Goal: Task Accomplishment & Management: Complete application form

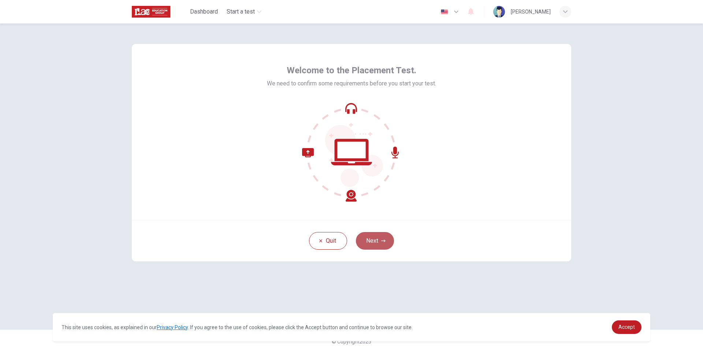
click at [386, 239] on button "Next" at bounding box center [375, 241] width 38 height 18
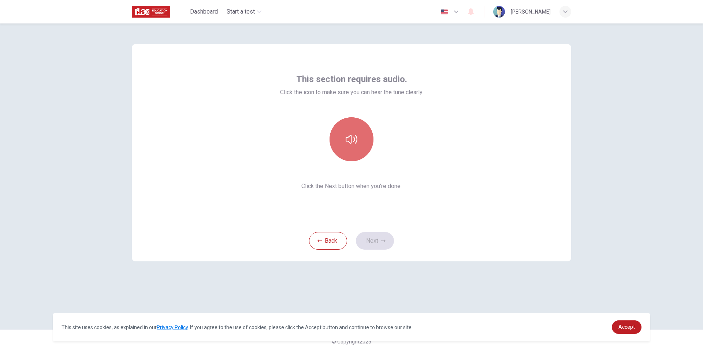
click at [347, 142] on icon "button" at bounding box center [352, 139] width 12 height 12
click at [384, 243] on button "Next" at bounding box center [375, 241] width 38 height 18
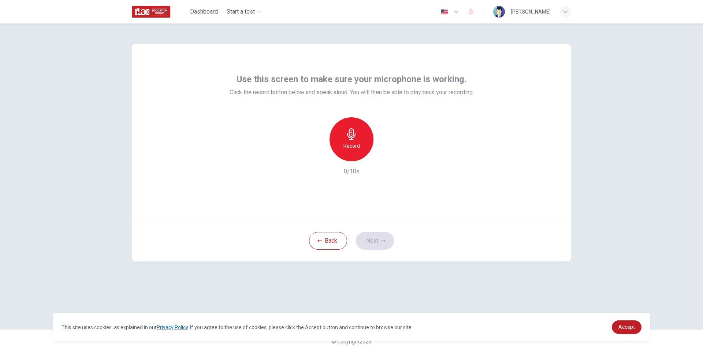
click at [350, 139] on icon "button" at bounding box center [351, 134] width 8 height 12
click at [373, 238] on button "Next" at bounding box center [375, 241] width 38 height 18
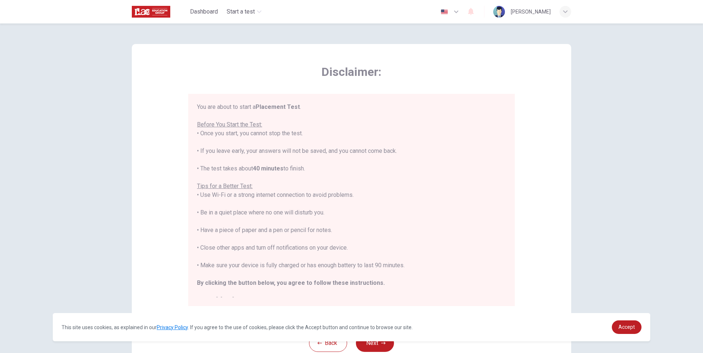
click at [332, 345] on button "Back" at bounding box center [328, 343] width 38 height 18
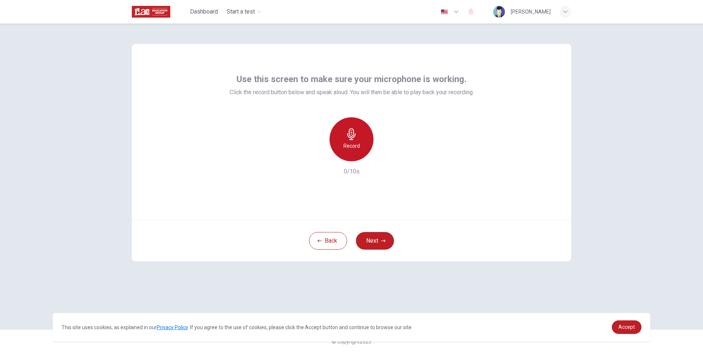
click at [345, 140] on div "Record" at bounding box center [351, 139] width 44 height 44
click at [385, 154] on icon "button" at bounding box center [385, 155] width 3 height 4
click at [380, 233] on button "Next" at bounding box center [375, 241] width 38 height 18
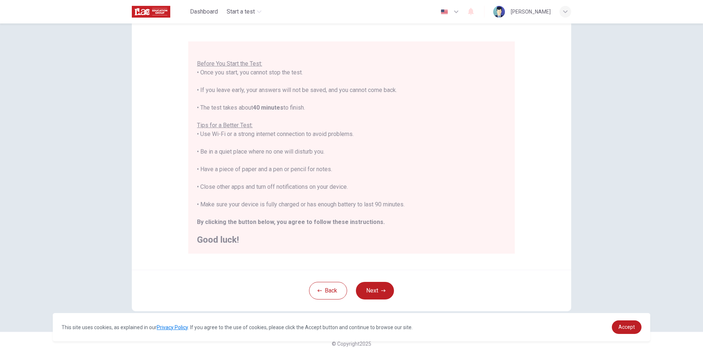
scroll to position [55, 0]
click at [637, 323] on link "Accept" at bounding box center [627, 327] width 30 height 14
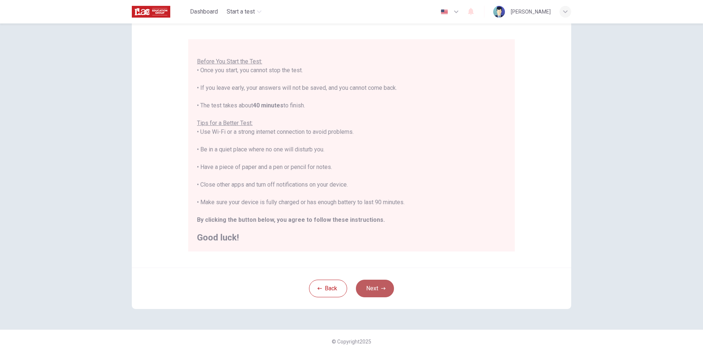
click at [366, 286] on button "Next" at bounding box center [375, 288] width 38 height 18
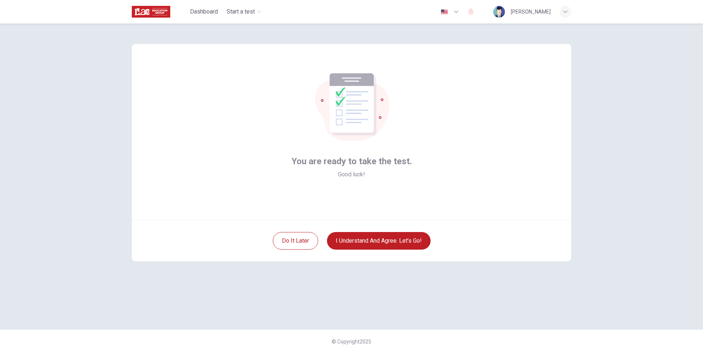
drag, startPoint x: 402, startPoint y: 247, endPoint x: 432, endPoint y: 347, distance: 104.1
click at [421, 263] on div "You are ready to take the test. Good luck! Do it later I understand and agree. …" at bounding box center [351, 176] width 463 height 306
click at [412, 241] on button "I understand and agree. Let’s go!" at bounding box center [379, 241] width 104 height 18
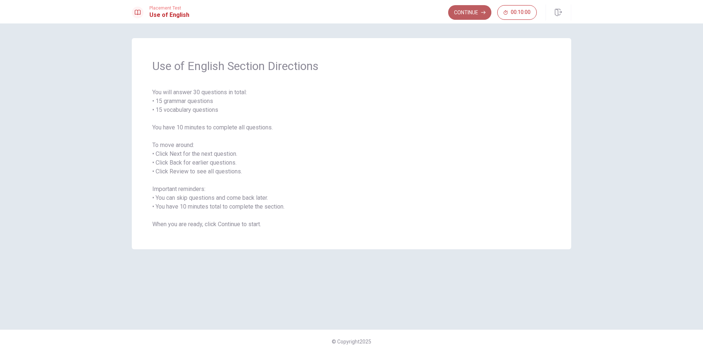
click at [464, 9] on button "Continue" at bounding box center [469, 12] width 43 height 15
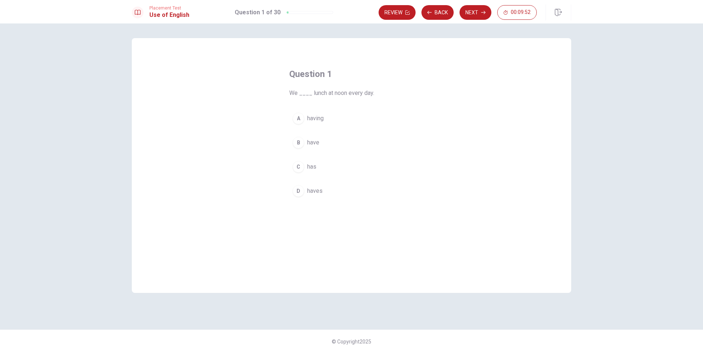
click at [312, 139] on span "have" at bounding box center [313, 142] width 12 height 9
click at [472, 12] on button "Next" at bounding box center [475, 12] width 32 height 15
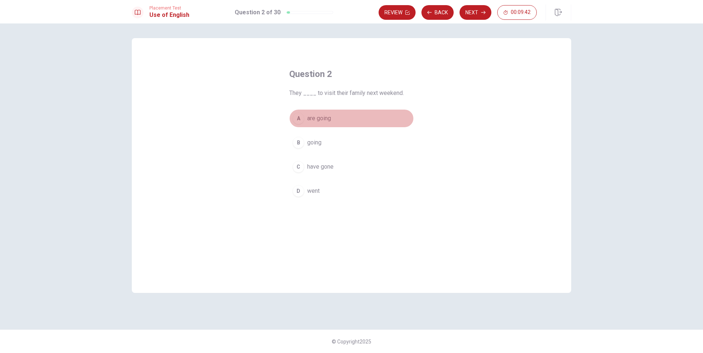
click at [321, 115] on span "are going" at bounding box center [319, 118] width 24 height 9
click at [473, 14] on button "Next" at bounding box center [475, 12] width 32 height 15
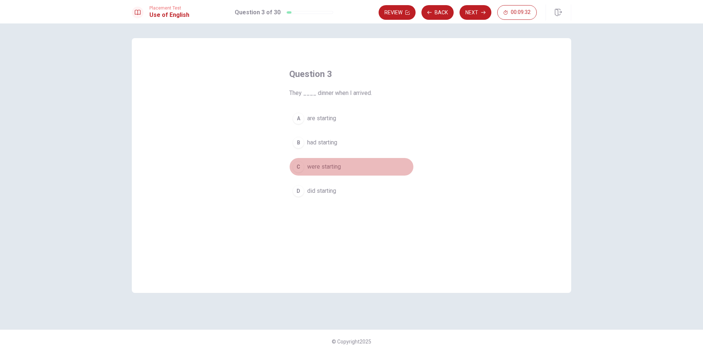
click at [329, 165] on span "were starting" at bounding box center [324, 166] width 34 height 9
click at [482, 10] on button "Next" at bounding box center [475, 12] width 32 height 15
click at [312, 120] on span "Can" at bounding box center [312, 118] width 10 height 9
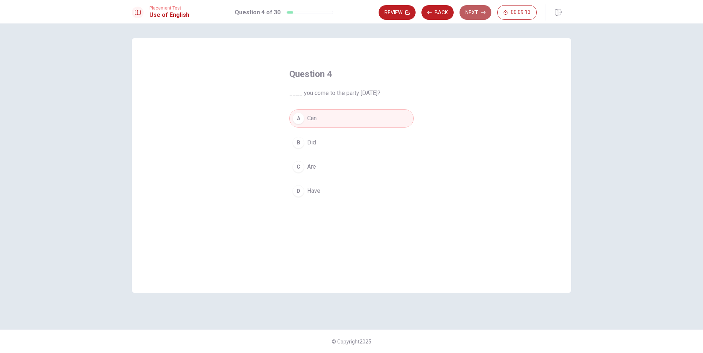
click at [472, 9] on button "Next" at bounding box center [475, 12] width 32 height 15
click at [317, 170] on span "prepare" at bounding box center [317, 166] width 20 height 9
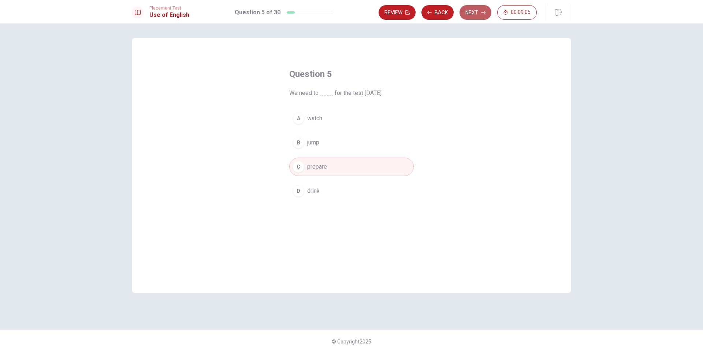
click at [470, 14] on button "Next" at bounding box center [475, 12] width 32 height 15
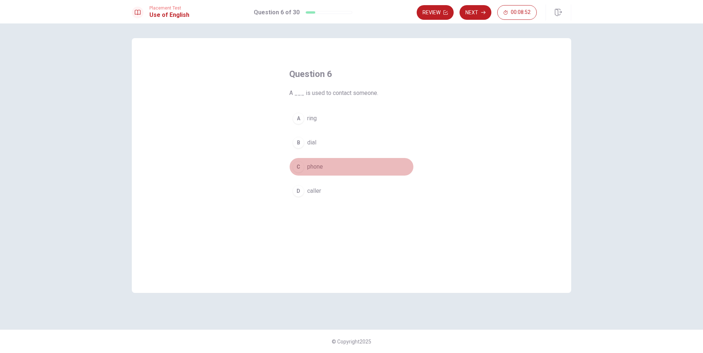
click at [316, 164] on span "phone" at bounding box center [315, 166] width 16 height 9
click at [473, 13] on button "Next" at bounding box center [475, 12] width 32 height 15
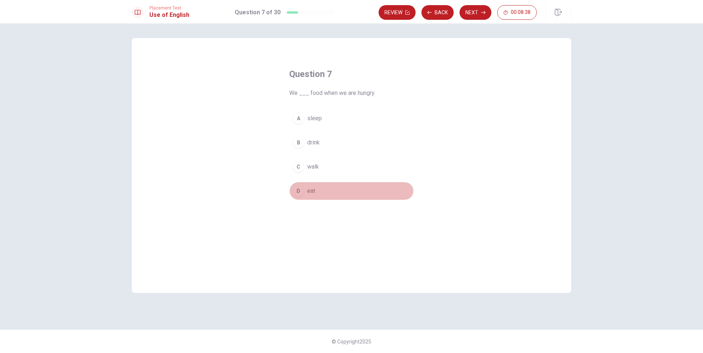
click at [314, 191] on span "eat" at bounding box center [311, 190] width 8 height 9
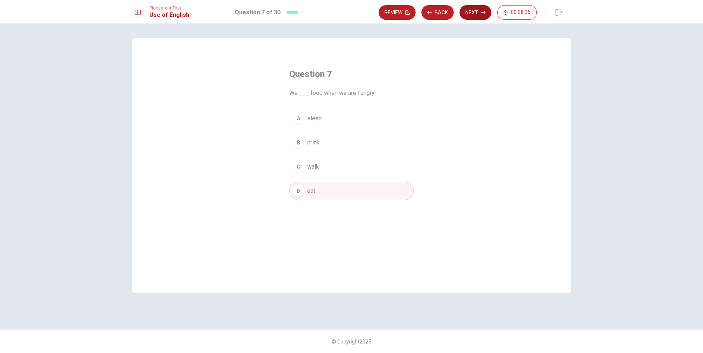
click at [476, 9] on button "Next" at bounding box center [475, 12] width 32 height 15
click at [305, 141] on button "B strong" at bounding box center [351, 142] width 124 height 18
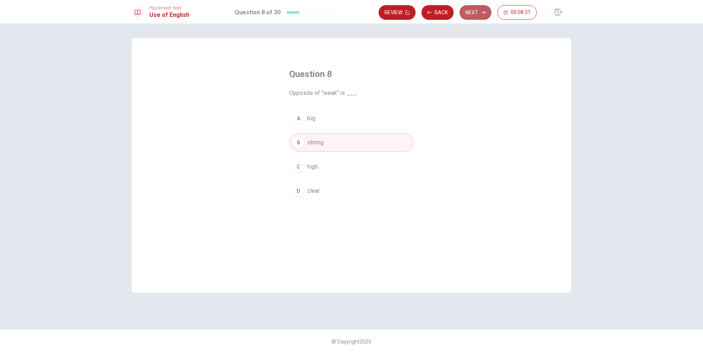
click at [475, 7] on button "Next" at bounding box center [475, 12] width 32 height 15
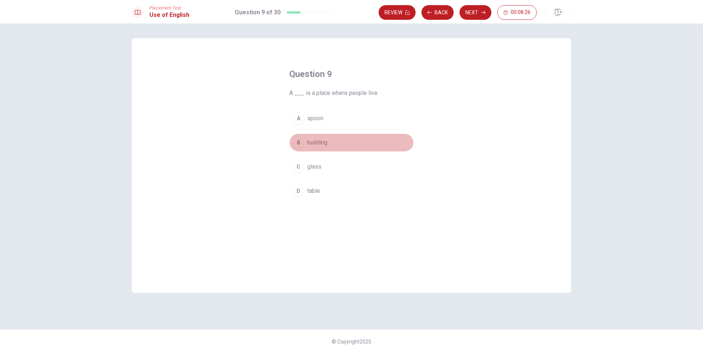
click at [318, 144] on span "building" at bounding box center [317, 142] width 20 height 9
click at [478, 9] on button "Next" at bounding box center [475, 12] width 32 height 15
click at [313, 143] on span "waited" at bounding box center [315, 142] width 17 height 9
click at [475, 12] on button "Next" at bounding box center [475, 12] width 32 height 15
click at [324, 143] on span "didn’t go" at bounding box center [318, 142] width 22 height 9
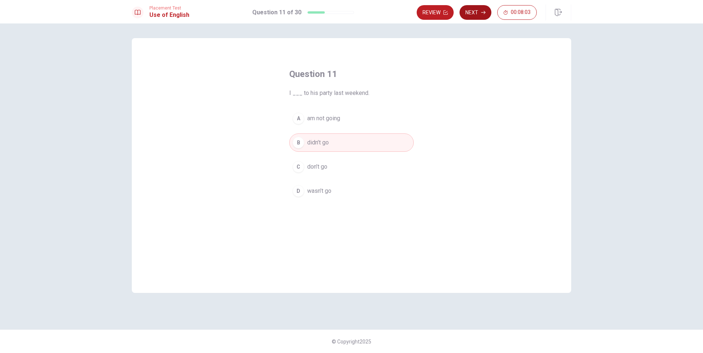
click at [475, 11] on button "Next" at bounding box center [475, 12] width 32 height 15
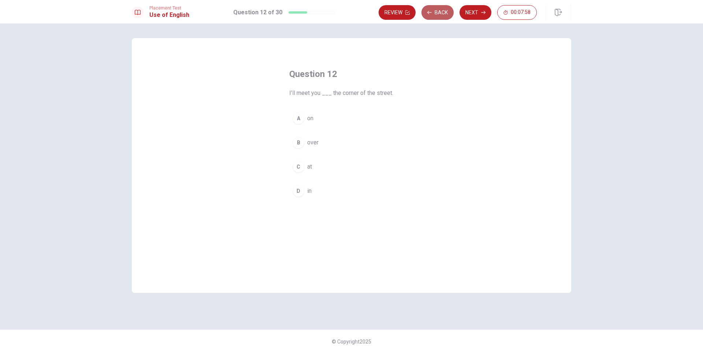
click at [433, 10] on button "Back" at bounding box center [437, 12] width 32 height 15
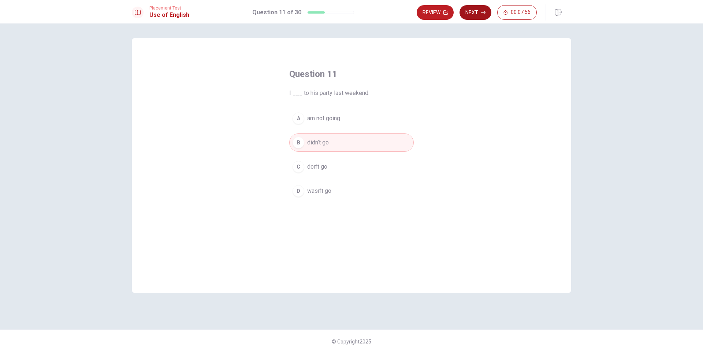
click at [477, 10] on button "Next" at bounding box center [475, 12] width 32 height 15
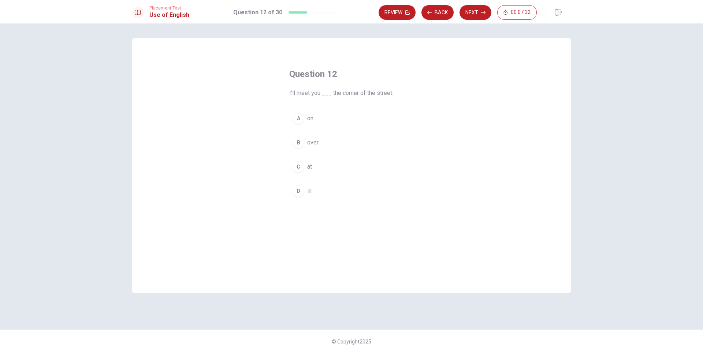
click at [310, 192] on span "in" at bounding box center [309, 190] width 4 height 9
click at [477, 12] on button "Next" at bounding box center [475, 12] width 32 height 15
click at [319, 165] on span "will start" at bounding box center [318, 166] width 22 height 9
click at [471, 11] on button "Next" at bounding box center [475, 12] width 32 height 15
click at [317, 139] on span "were having" at bounding box center [322, 142] width 31 height 9
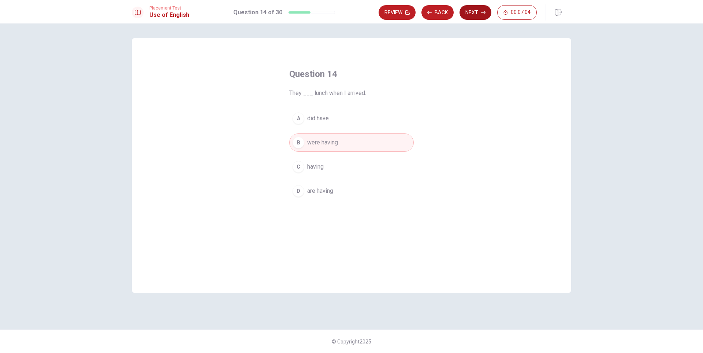
click at [474, 16] on button "Next" at bounding box center [475, 12] width 32 height 15
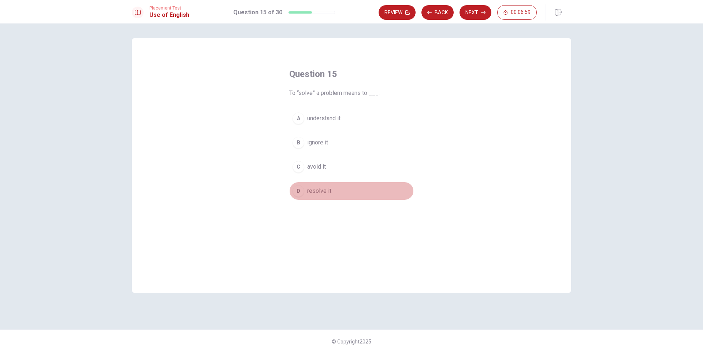
click at [316, 189] on span "resolve it" at bounding box center [319, 190] width 24 height 9
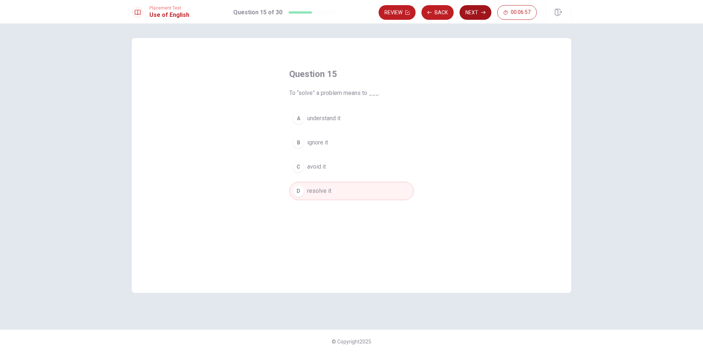
click at [481, 15] on button "Next" at bounding box center [475, 12] width 32 height 15
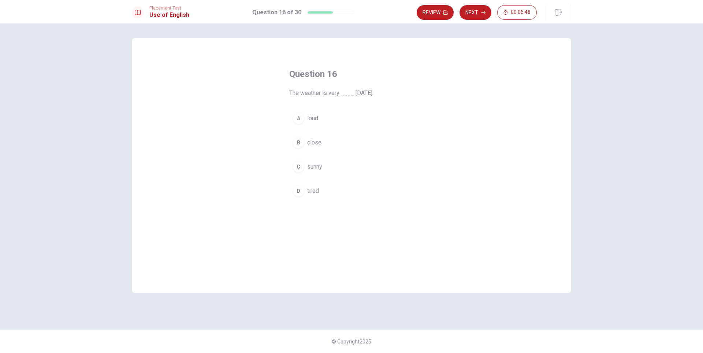
click at [314, 168] on span "sunny" at bounding box center [314, 166] width 15 height 9
click at [475, 10] on button "Next" at bounding box center [475, 12] width 32 height 15
click at [313, 140] on span "keeps" at bounding box center [315, 142] width 16 height 9
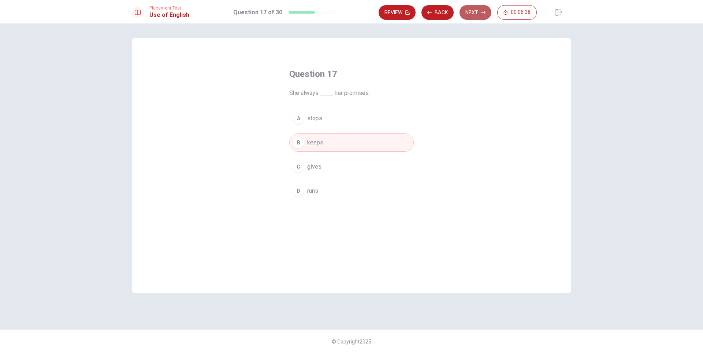
click at [472, 9] on button "Next" at bounding box center [475, 12] width 32 height 15
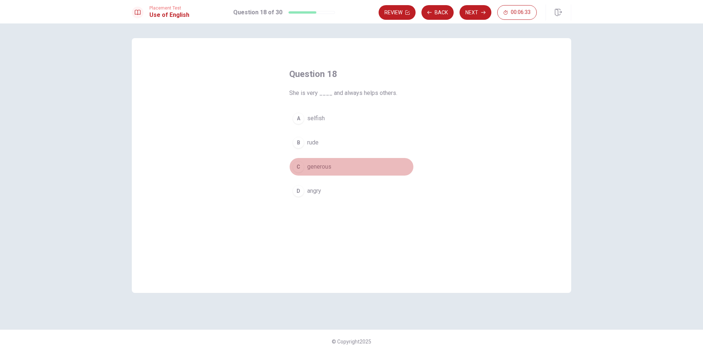
click at [328, 164] on span "generous" at bounding box center [319, 166] width 24 height 9
click at [476, 14] on button "Next" at bounding box center [475, 12] width 32 height 15
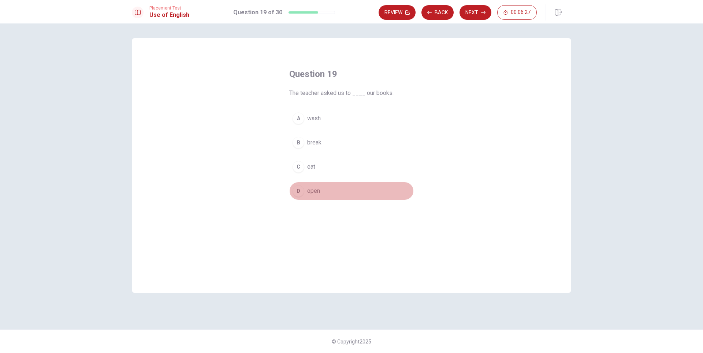
click at [314, 190] on span "open" at bounding box center [313, 190] width 13 height 9
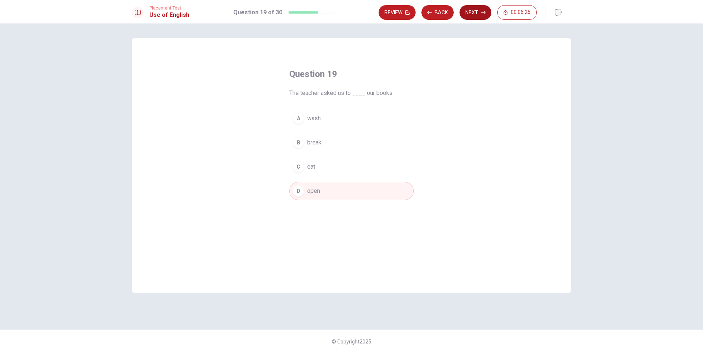
click at [482, 13] on icon "button" at bounding box center [483, 12] width 4 height 4
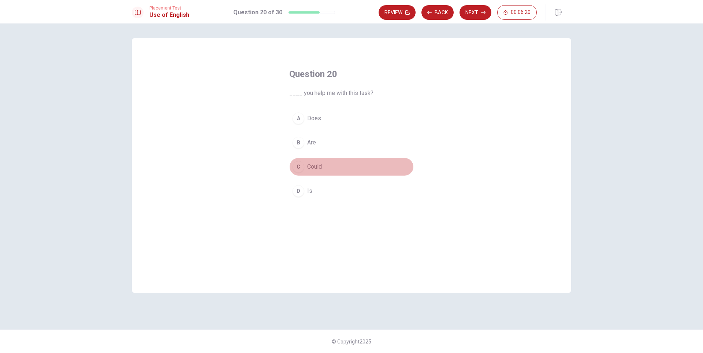
click at [313, 169] on span "Could" at bounding box center [314, 166] width 15 height 9
click at [471, 6] on button "Next" at bounding box center [475, 12] width 32 height 15
click at [358, 165] on span "when are they arriving" at bounding box center [335, 166] width 56 height 9
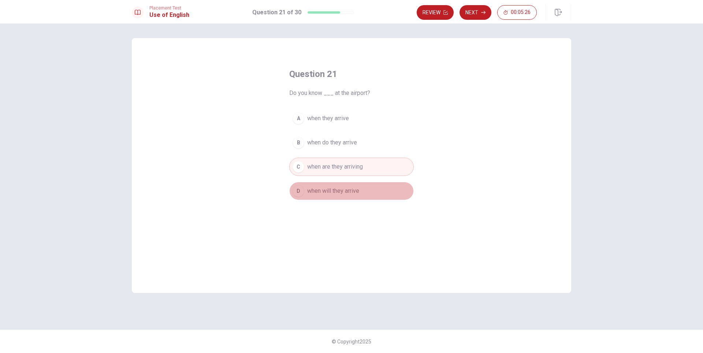
click at [353, 191] on span "when will they arrive" at bounding box center [333, 190] width 52 height 9
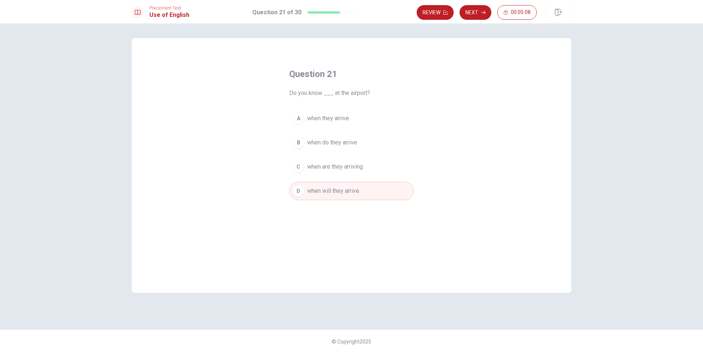
click at [334, 117] on span "when they arrive" at bounding box center [328, 118] width 42 height 9
click at [473, 11] on button "Next" at bounding box center [475, 12] width 32 height 15
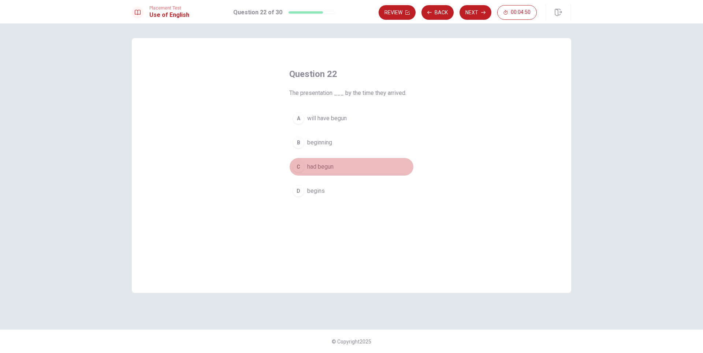
click at [329, 164] on span "had begun" at bounding box center [320, 166] width 26 height 9
click at [477, 13] on button "Next" at bounding box center [475, 12] width 32 height 15
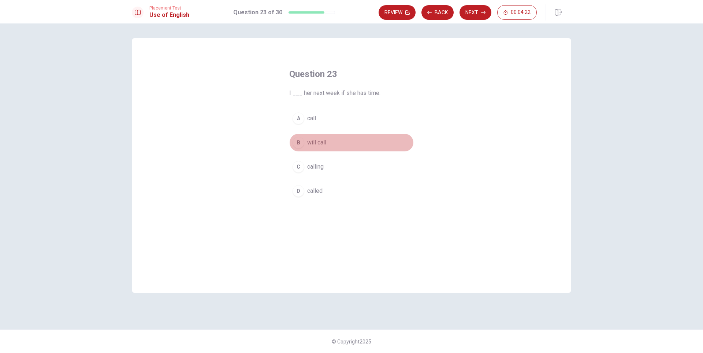
click at [312, 142] on span "will call" at bounding box center [316, 142] width 19 height 9
click at [480, 10] on button "Next" at bounding box center [475, 12] width 32 height 15
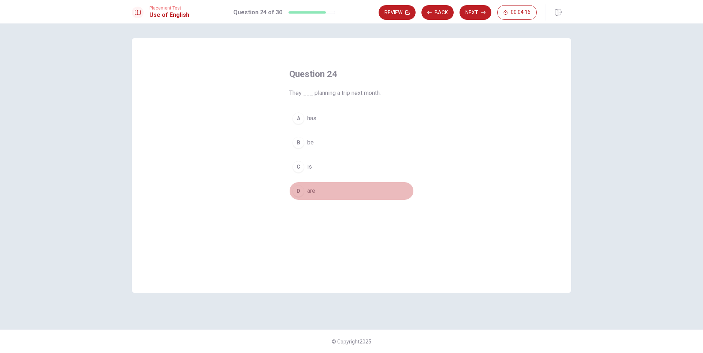
click at [314, 192] on span "are" at bounding box center [311, 190] width 8 height 9
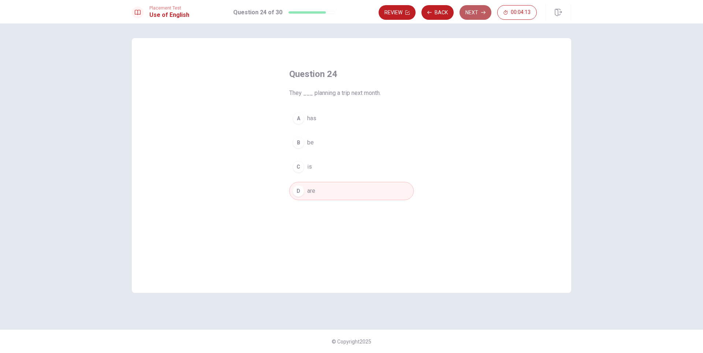
click at [483, 12] on icon "button" at bounding box center [483, 12] width 4 height 4
click at [318, 142] on span "limit" at bounding box center [312, 142] width 11 height 9
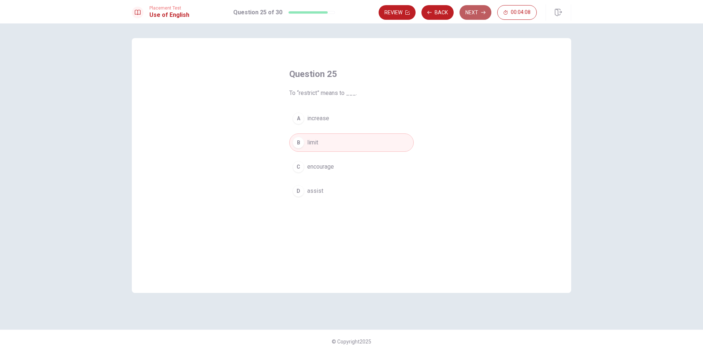
click at [473, 9] on button "Next" at bounding box center [475, 12] width 32 height 15
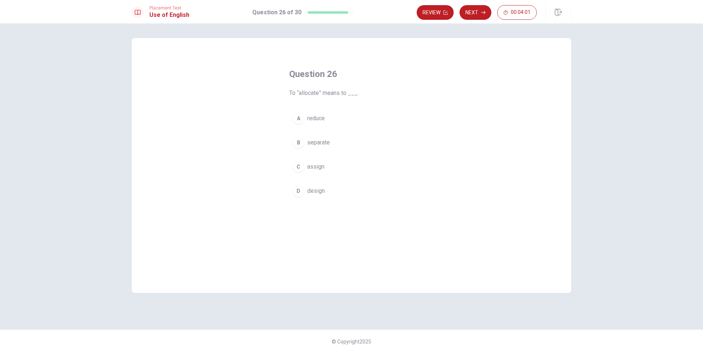
click at [317, 168] on span "assign" at bounding box center [315, 166] width 17 height 9
click at [481, 11] on icon "button" at bounding box center [483, 12] width 4 height 4
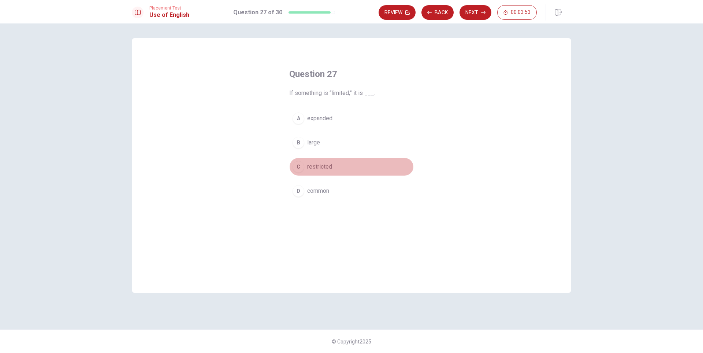
click at [326, 166] on span "restricted" at bounding box center [319, 166] width 25 height 9
click at [472, 7] on button "Next" at bounding box center [475, 12] width 32 height 15
click at [311, 168] on span "remove" at bounding box center [316, 166] width 19 height 9
click at [472, 11] on button "Next" at bounding box center [475, 12] width 32 height 15
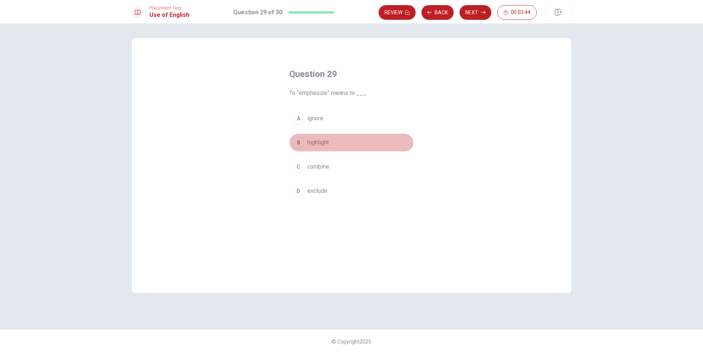
click at [314, 144] on span "highlight" at bounding box center [318, 142] width 22 height 9
click at [474, 9] on button "Next" at bounding box center [475, 12] width 32 height 15
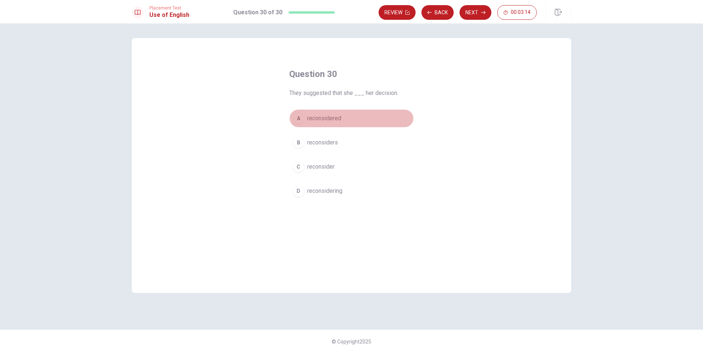
click at [336, 119] on span "reconsidered" at bounding box center [324, 118] width 34 height 9
click at [479, 10] on button "Next" at bounding box center [475, 12] width 32 height 15
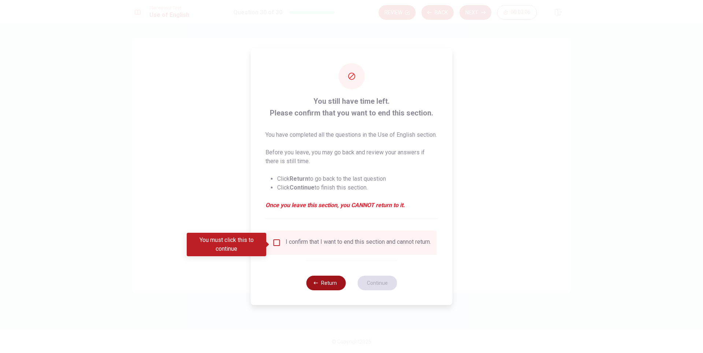
click at [329, 289] on button "Return" at bounding box center [326, 282] width 40 height 15
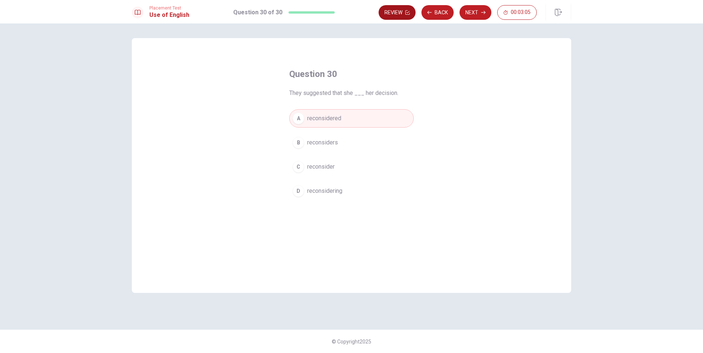
click at [397, 9] on button "Review" at bounding box center [397, 12] width 37 height 15
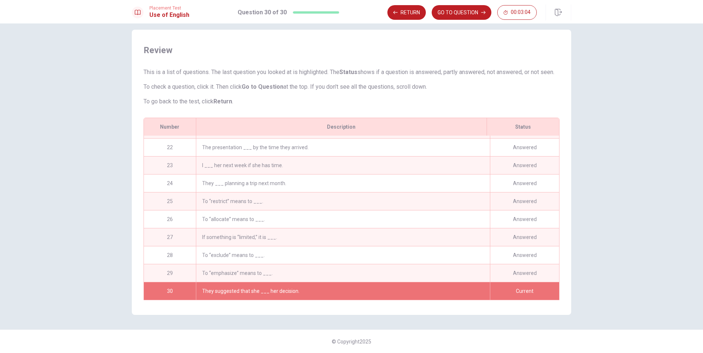
scroll to position [378, 0]
drag, startPoint x: 557, startPoint y: 269, endPoint x: 566, endPoint y: 188, distance: 81.4
click at [566, 188] on div "Review This is a list of questions. The last question you looked at is highligh…" at bounding box center [351, 172] width 439 height 285
click at [410, 12] on button "Return" at bounding box center [406, 12] width 38 height 15
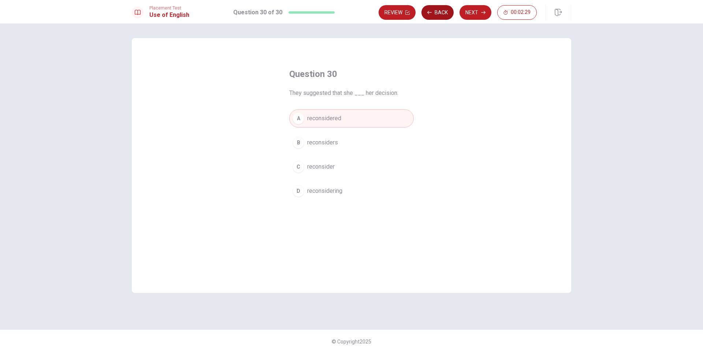
click at [438, 12] on button "Back" at bounding box center [437, 12] width 32 height 15
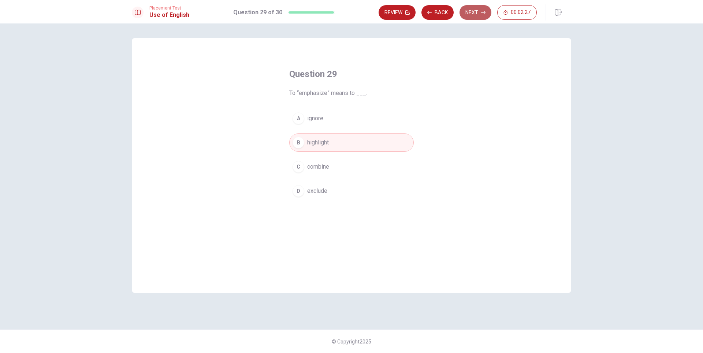
click at [469, 14] on button "Next" at bounding box center [475, 12] width 32 height 15
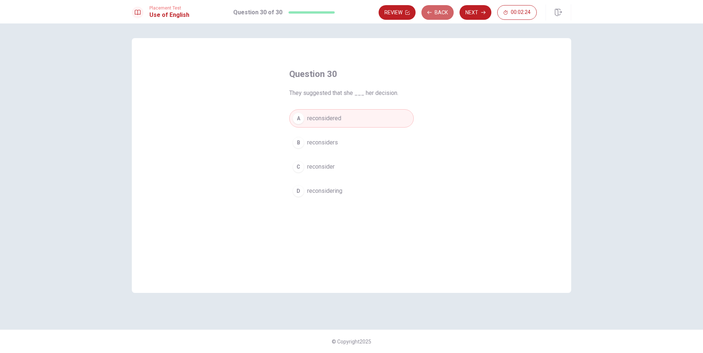
click at [440, 11] on button "Back" at bounding box center [437, 12] width 32 height 15
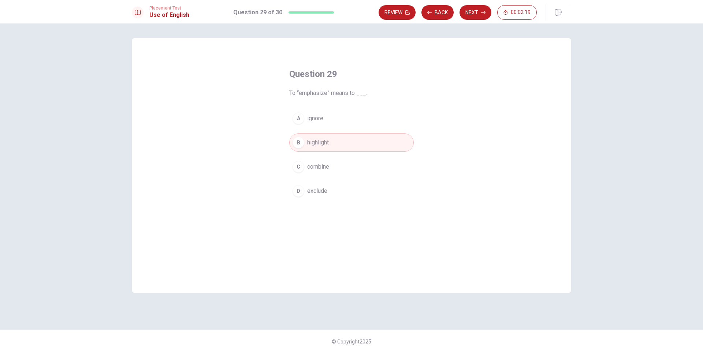
click at [440, 11] on button "Back" at bounding box center [437, 12] width 32 height 15
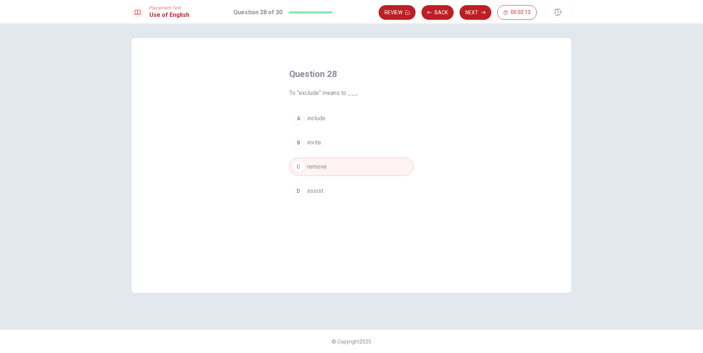
click at [440, 11] on button "Back" at bounding box center [437, 12] width 32 height 15
click at [474, 10] on button "Next" at bounding box center [475, 12] width 32 height 15
click at [470, 14] on button "Next" at bounding box center [475, 12] width 32 height 15
click at [471, 12] on button "Next" at bounding box center [475, 12] width 32 height 15
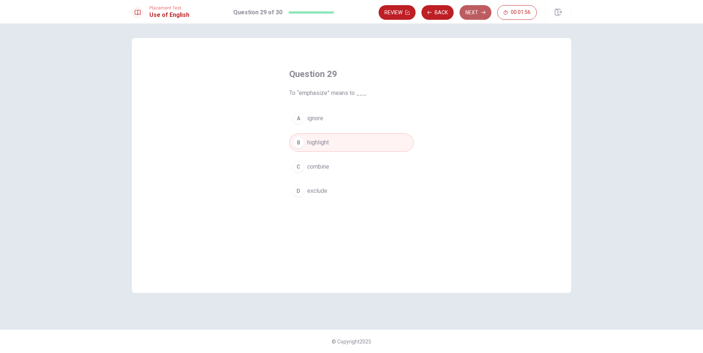
click at [469, 15] on button "Next" at bounding box center [475, 12] width 32 height 15
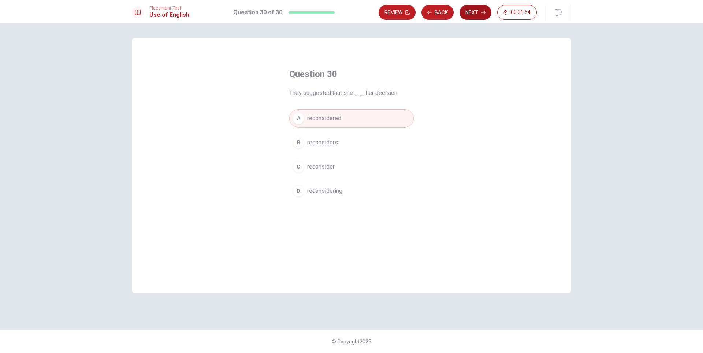
click at [476, 14] on button "Next" at bounding box center [475, 12] width 32 height 15
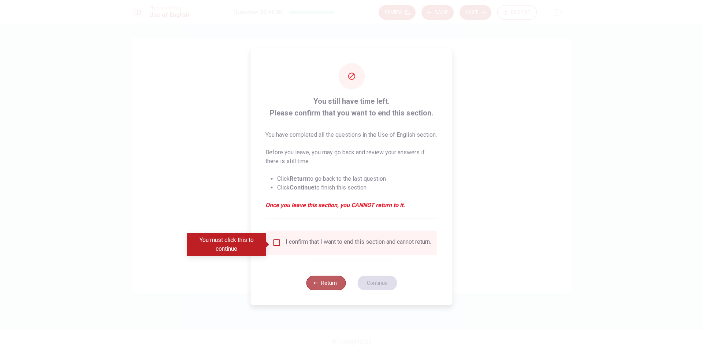
click at [330, 289] on button "Return" at bounding box center [326, 282] width 40 height 15
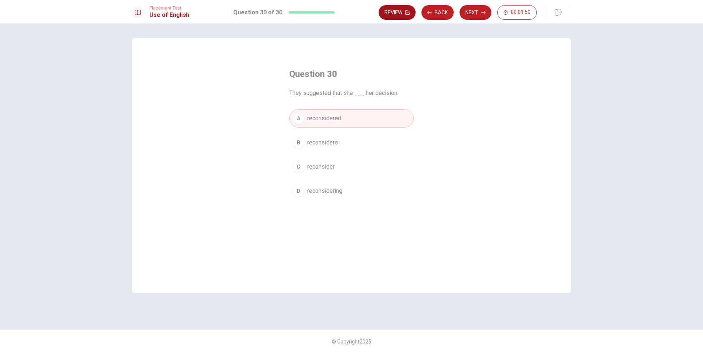
click at [398, 12] on button "Review" at bounding box center [397, 12] width 37 height 15
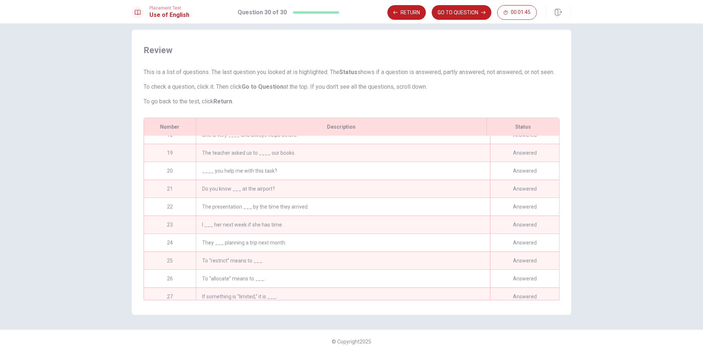
scroll to position [378, 0]
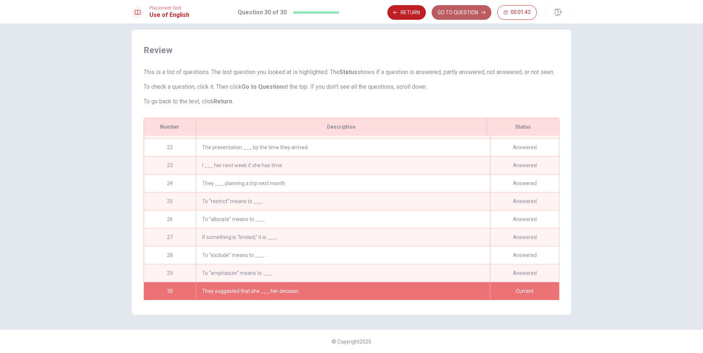
click at [476, 15] on button "GO TO QUESTION" at bounding box center [462, 12] width 60 height 15
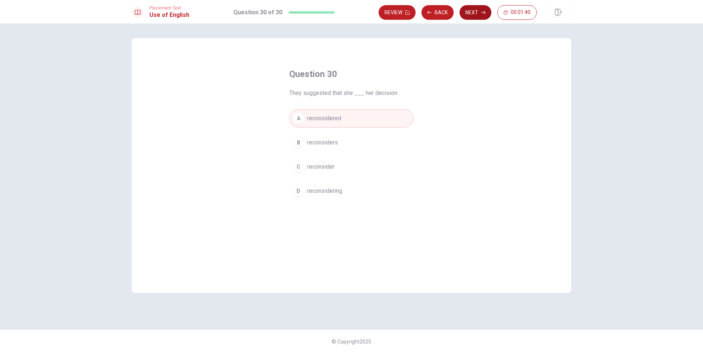
click at [480, 7] on button "Next" at bounding box center [475, 12] width 32 height 15
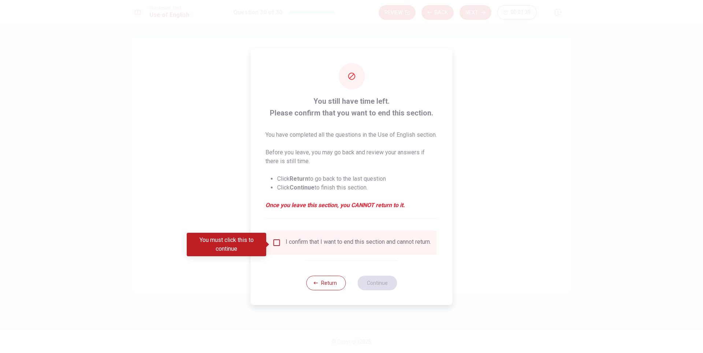
click at [271, 252] on div "You must click this to continue" at bounding box center [229, 243] width 85 height 23
click at [278, 242] on input "You must click this to continue" at bounding box center [276, 242] width 9 height 9
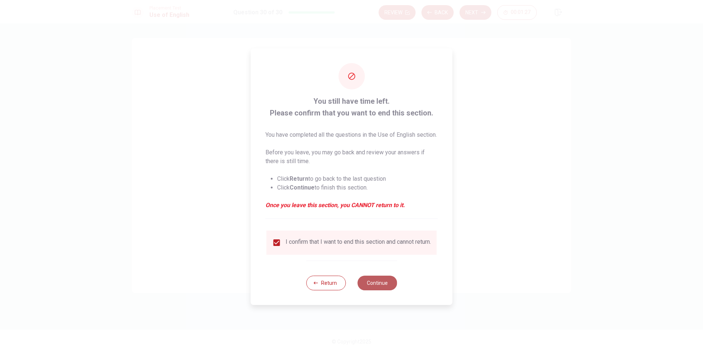
click at [383, 290] on button "Continue" at bounding box center [377, 282] width 40 height 15
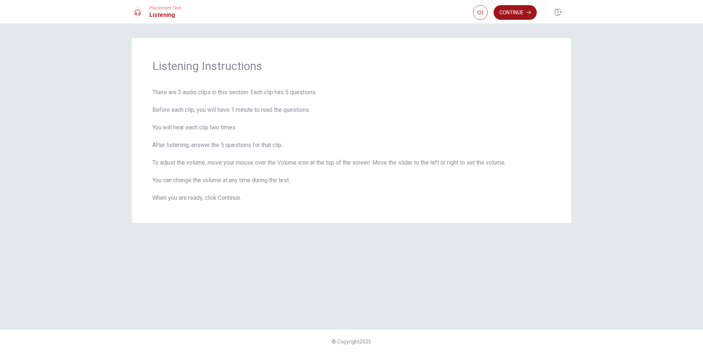
click at [521, 12] on button "Continue" at bounding box center [514, 12] width 43 height 15
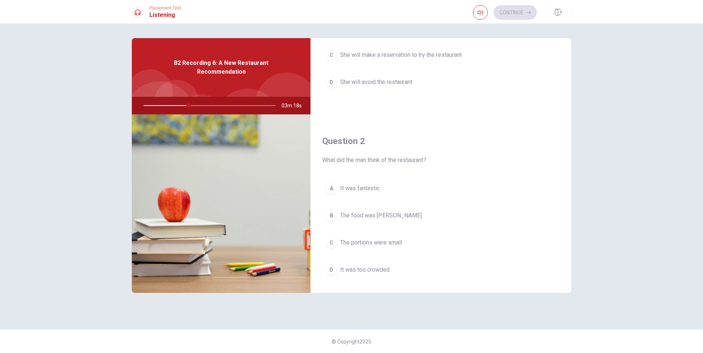
scroll to position [110, 0]
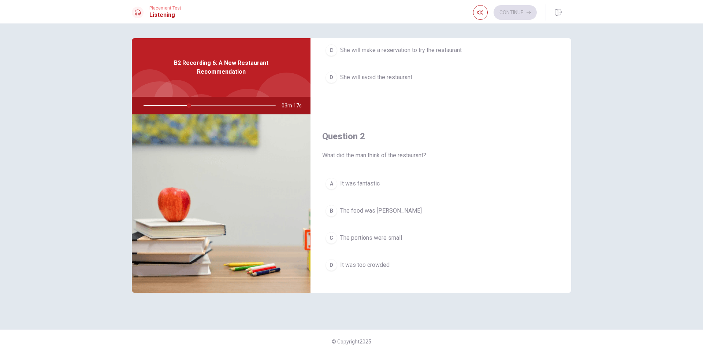
click at [354, 183] on span "It was fantastic" at bounding box center [360, 183] width 40 height 9
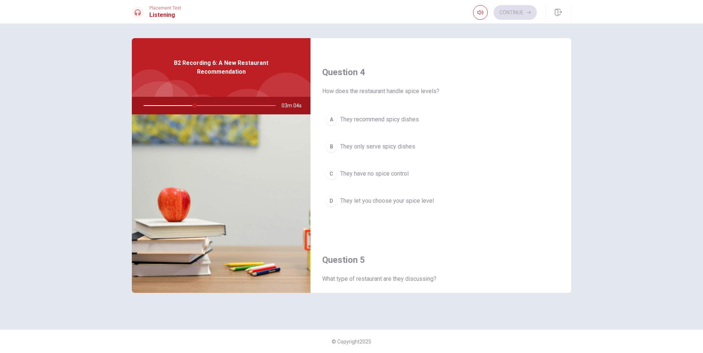
scroll to position [549, 0]
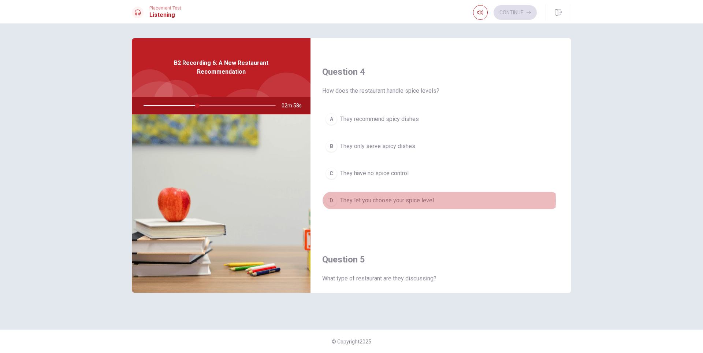
click at [411, 200] on span "They let you choose your spice level" at bounding box center [387, 200] width 94 height 9
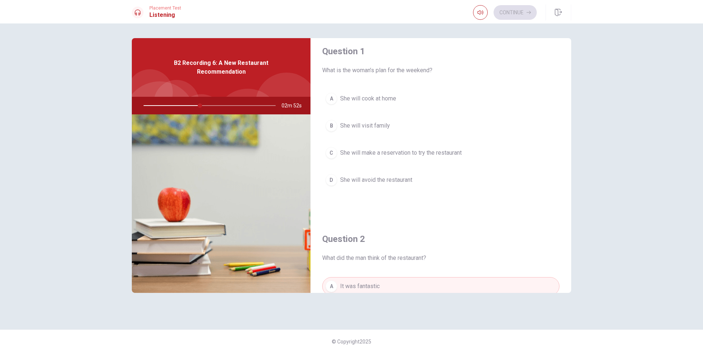
scroll to position [0, 0]
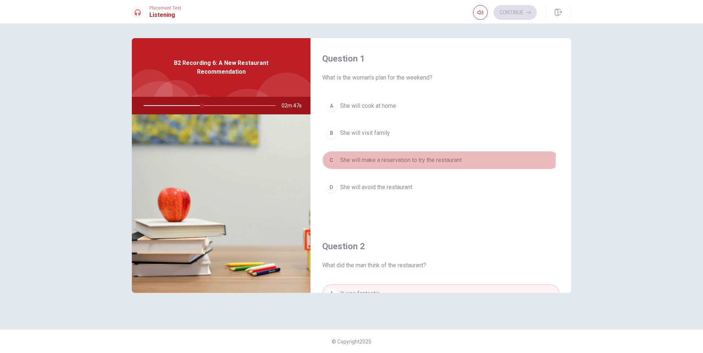
click at [415, 157] on span "She will make a reservation to try the restaurant" at bounding box center [401, 160] width 122 height 9
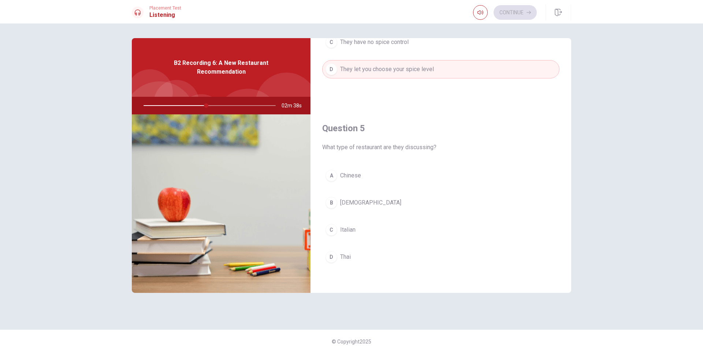
scroll to position [683, 0]
click at [345, 255] on span "Thai" at bounding box center [345, 254] width 11 height 9
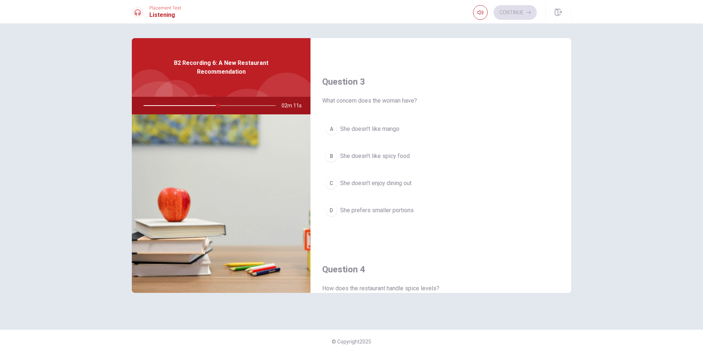
scroll to position [353, 0]
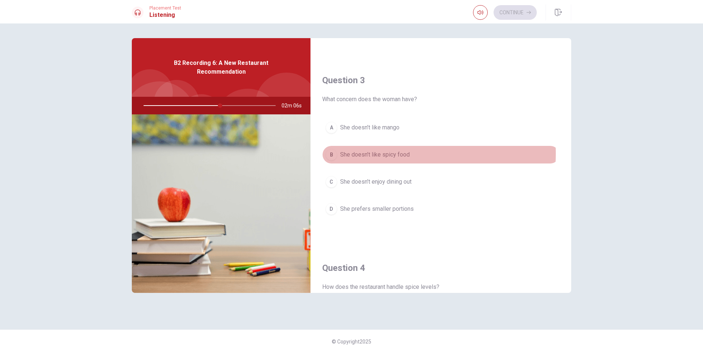
click at [385, 153] on span "She doesn’t like spicy food" at bounding box center [375, 154] width 70 height 9
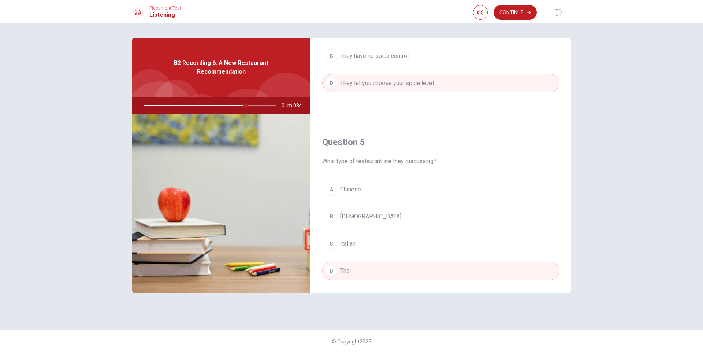
scroll to position [683, 0]
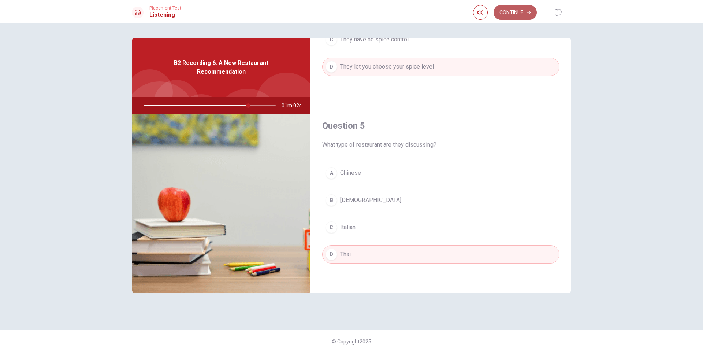
click at [523, 14] on button "Continue" at bounding box center [514, 12] width 43 height 15
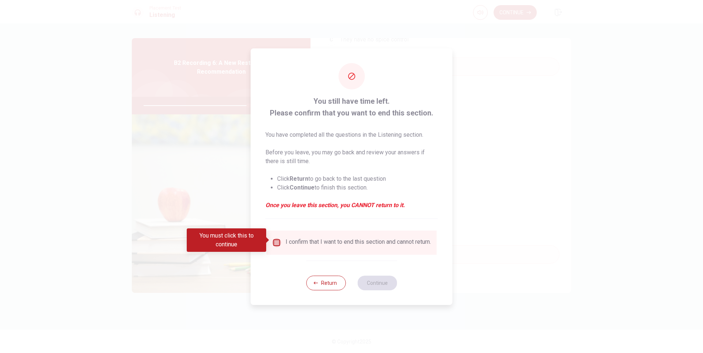
click at [272, 239] on input "You must click this to continue" at bounding box center [276, 242] width 9 height 9
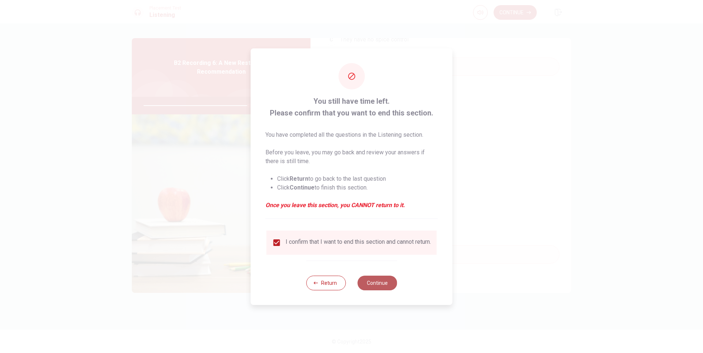
click at [378, 287] on button "Continue" at bounding box center [377, 282] width 40 height 15
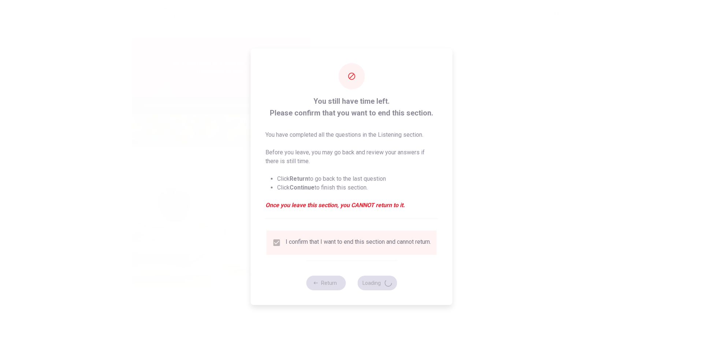
type input "81"
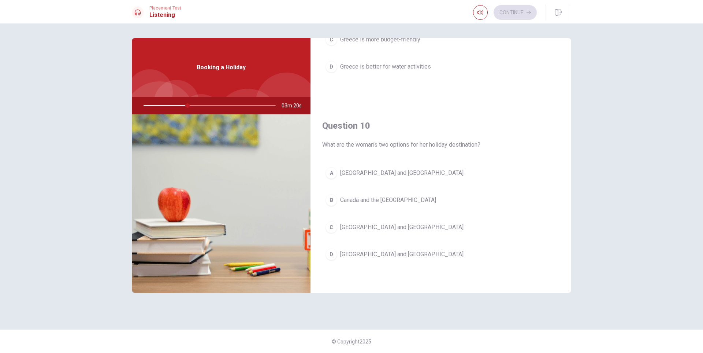
click at [364, 169] on span "[GEOGRAPHIC_DATA] and [GEOGRAPHIC_DATA]" at bounding box center [401, 172] width 123 height 9
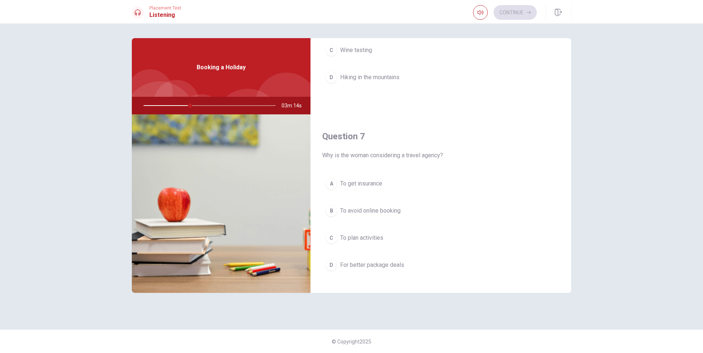
scroll to position [146, 0]
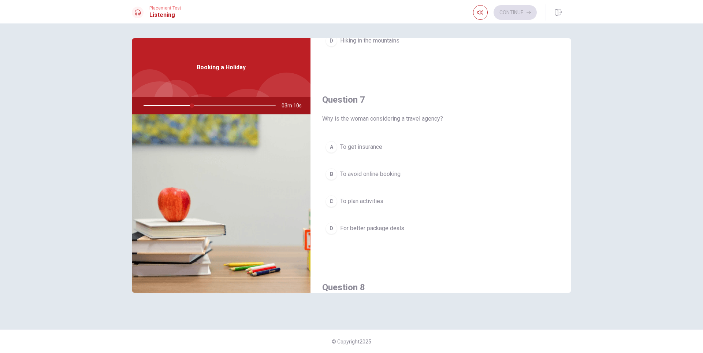
click at [390, 228] on span "For better package deals" at bounding box center [372, 228] width 64 height 9
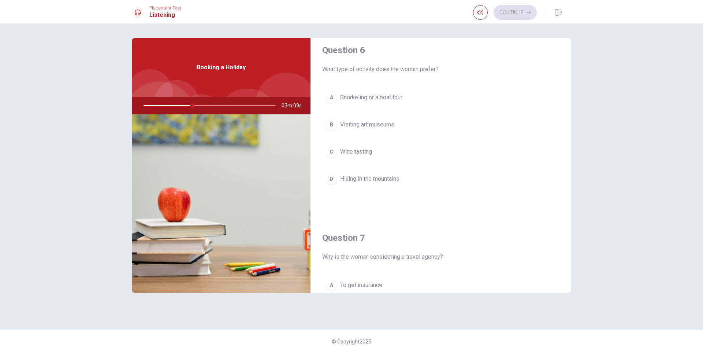
scroll to position [0, 0]
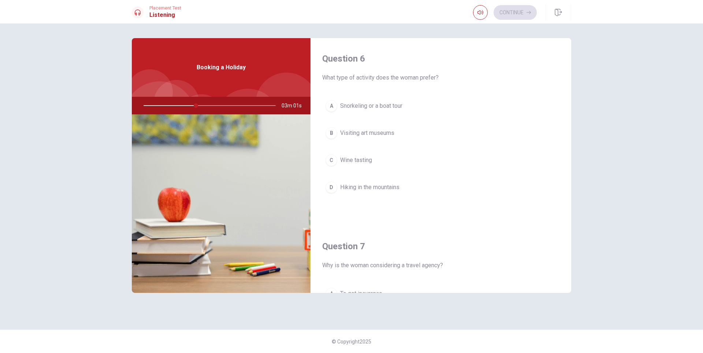
click at [389, 105] on span "Snorkeling or a boat tour" at bounding box center [371, 105] width 62 height 9
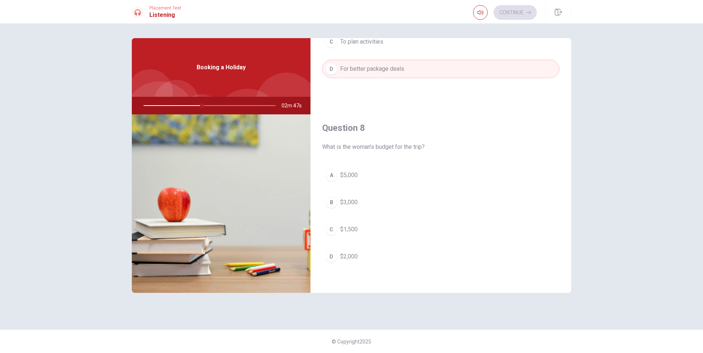
scroll to position [293, 0]
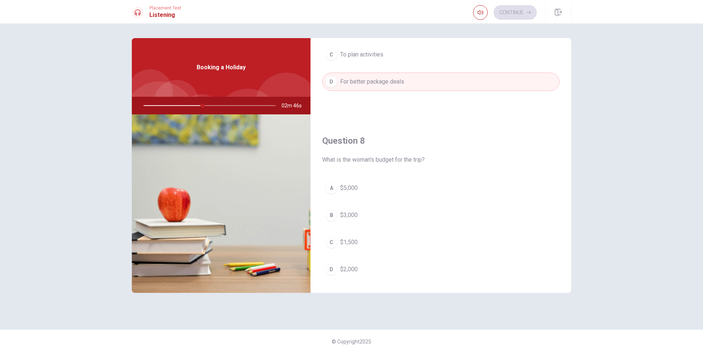
click at [346, 269] on span "$2,000" at bounding box center [349, 269] width 18 height 9
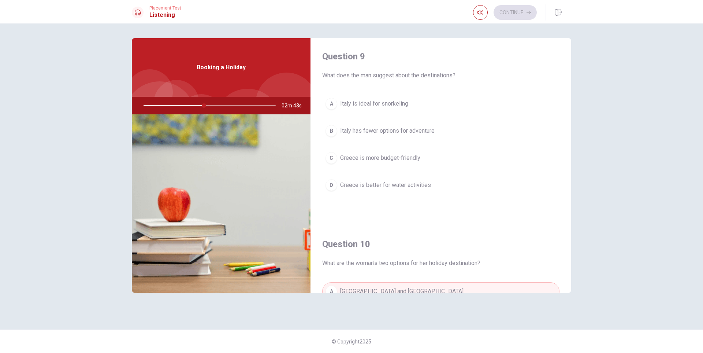
scroll to position [500, 0]
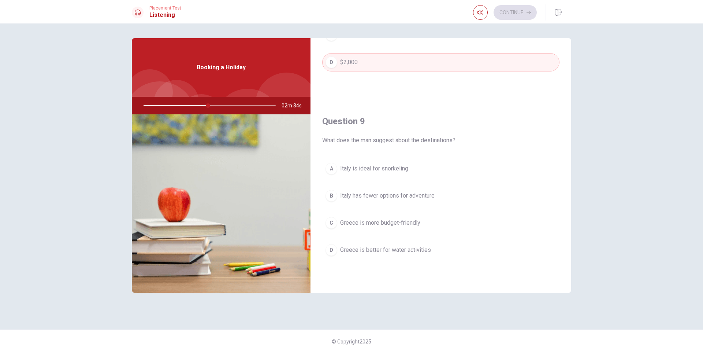
click at [417, 248] on span "Greece is better for water activities" at bounding box center [385, 249] width 91 height 9
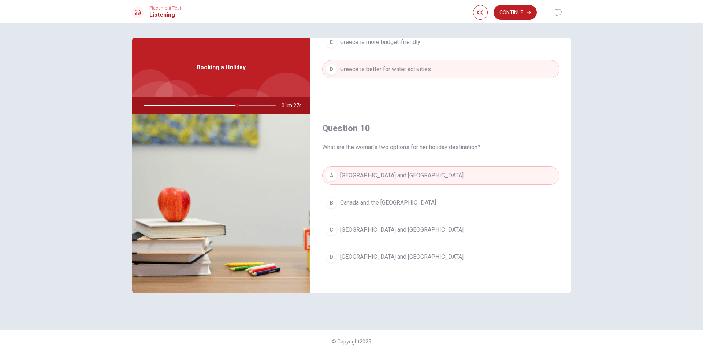
scroll to position [683, 0]
click at [514, 9] on button "Continue" at bounding box center [514, 12] width 43 height 15
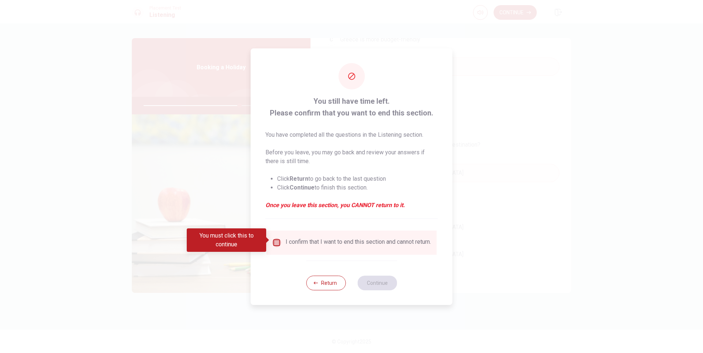
click at [276, 238] on input "You must click this to continue" at bounding box center [276, 242] width 9 height 9
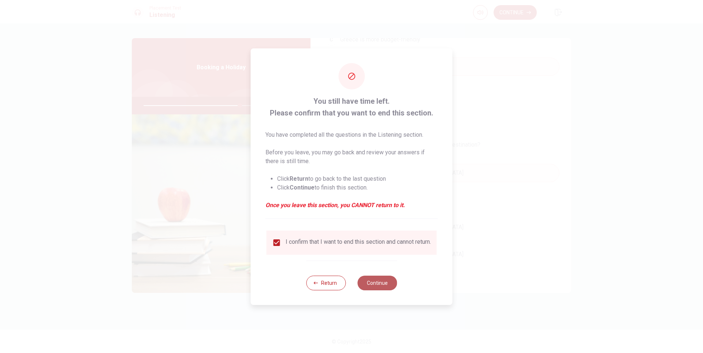
click at [389, 286] on button "Continue" at bounding box center [377, 282] width 40 height 15
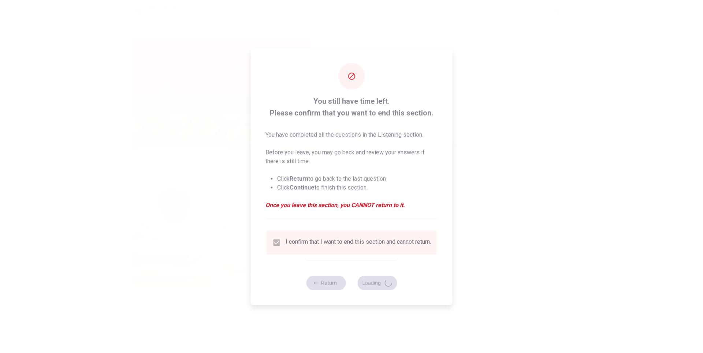
type input "74"
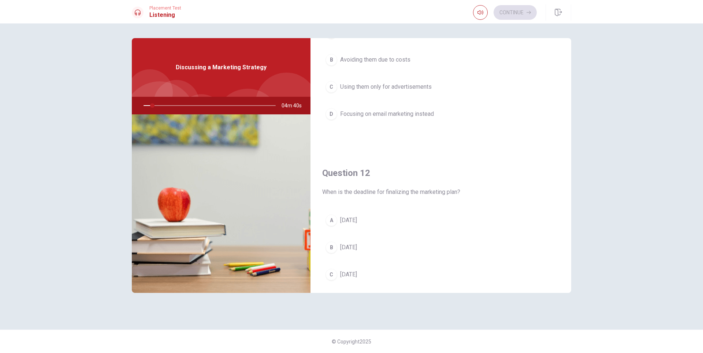
drag, startPoint x: 414, startPoint y: 267, endPoint x: 409, endPoint y: 268, distance: 6.1
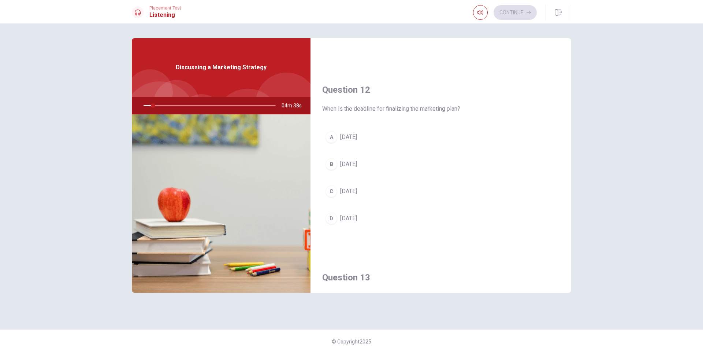
scroll to position [183, 0]
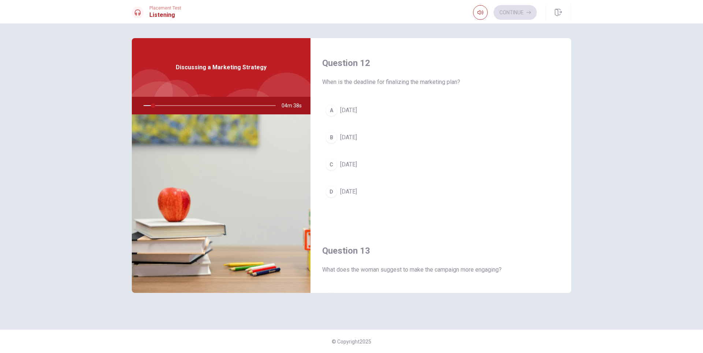
drag, startPoint x: 405, startPoint y: 260, endPoint x: 401, endPoint y: 262, distance: 4.6
click at [402, 262] on div "Question 11 What does the man suggest about influencers? A Collaborating with t…" at bounding box center [440, 323] width 261 height 937
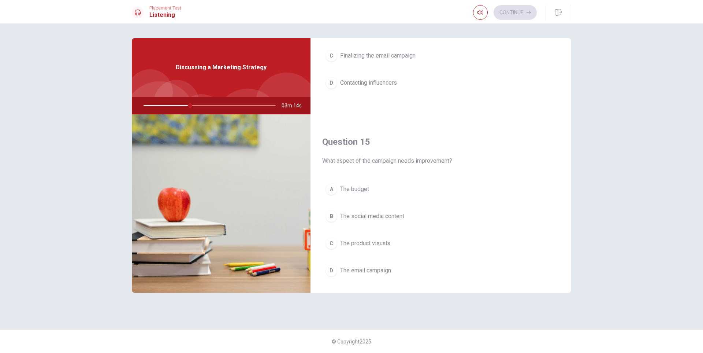
scroll to position [683, 0]
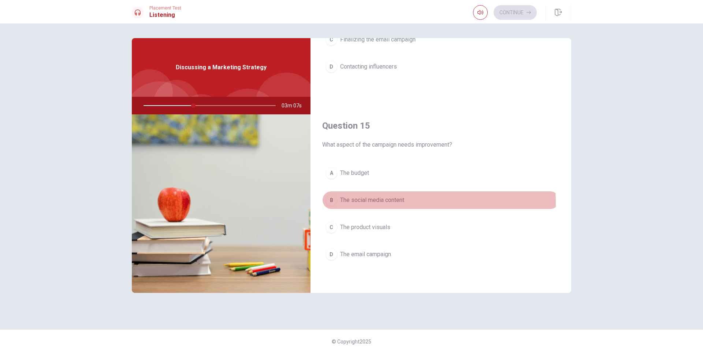
click at [382, 202] on span "The social media content" at bounding box center [372, 199] width 64 height 9
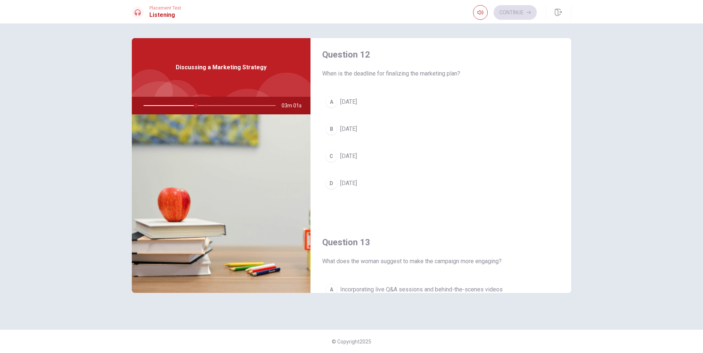
scroll to position [0, 0]
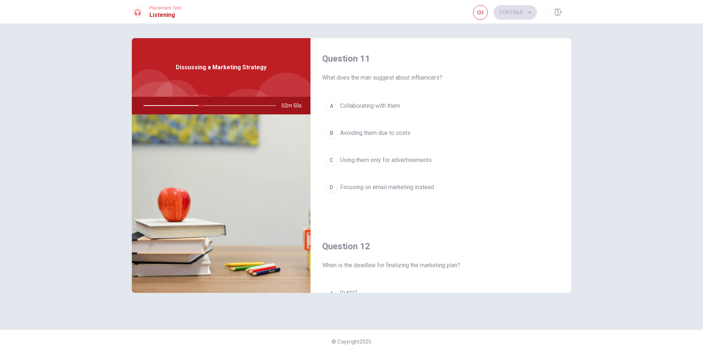
click at [376, 105] on span "Collaborating with them" at bounding box center [370, 105] width 60 height 9
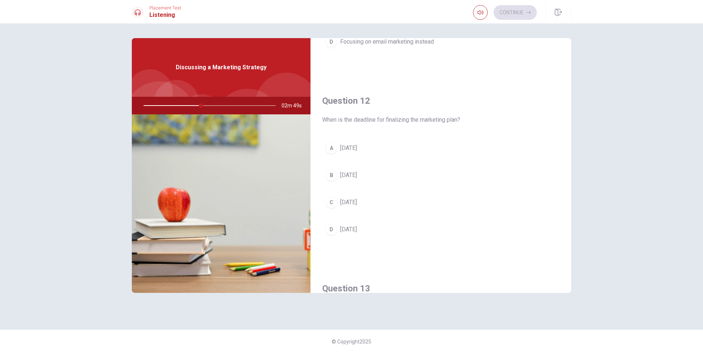
scroll to position [183, 0]
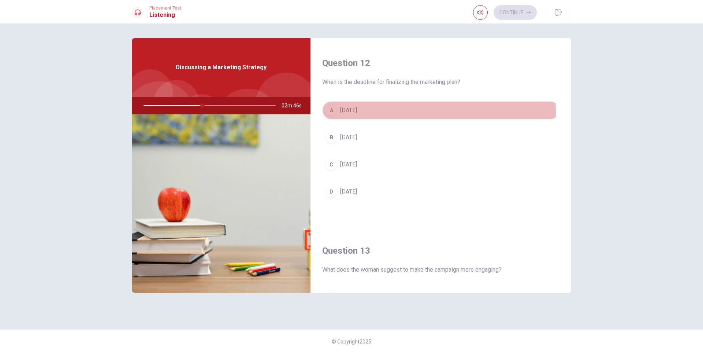
click at [354, 111] on span "[DATE]" at bounding box center [348, 110] width 17 height 9
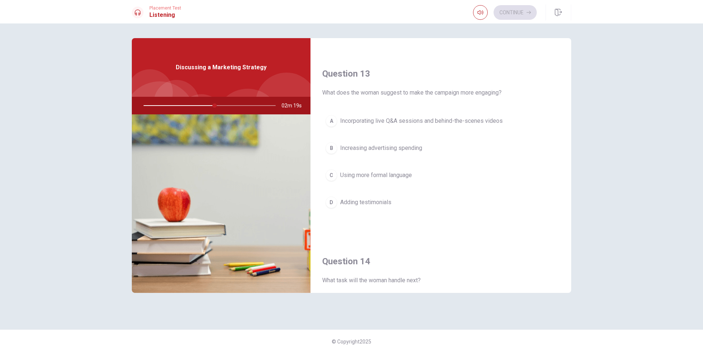
scroll to position [353, 0]
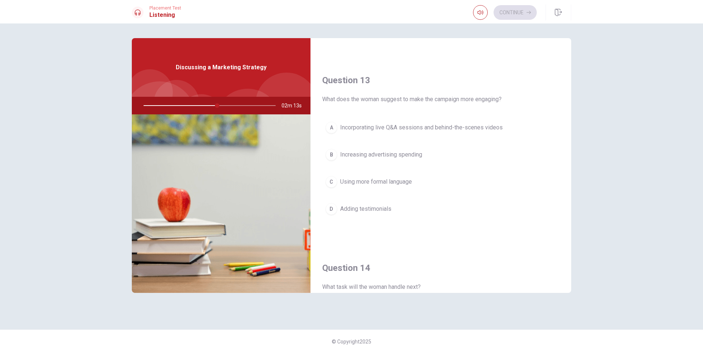
click at [429, 128] on span "Incorporating live Q&A sessions and behind-the-scenes videos" at bounding box center [421, 127] width 163 height 9
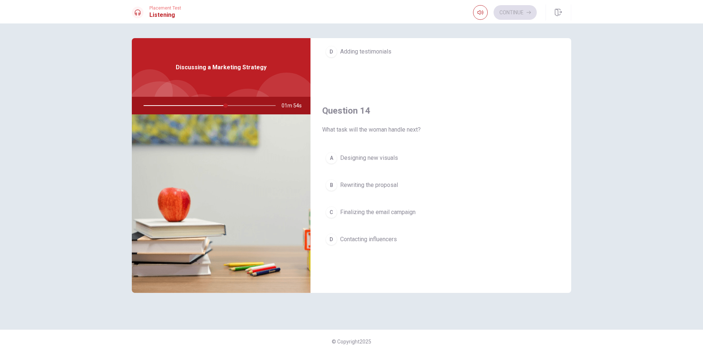
scroll to position [513, 0]
click at [374, 210] on span "Finalizing the email campaign" at bounding box center [377, 209] width 75 height 9
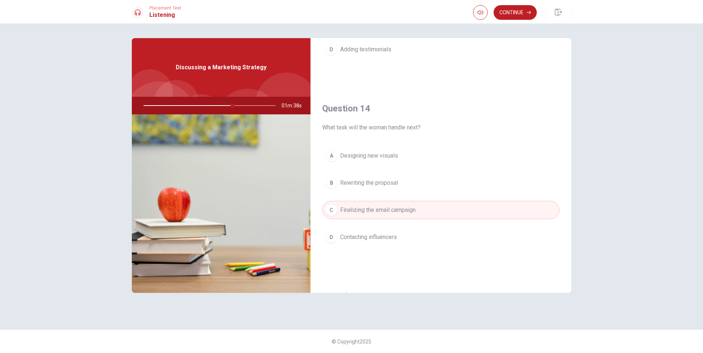
click at [388, 236] on span "Contacting influencers" at bounding box center [368, 236] width 57 height 9
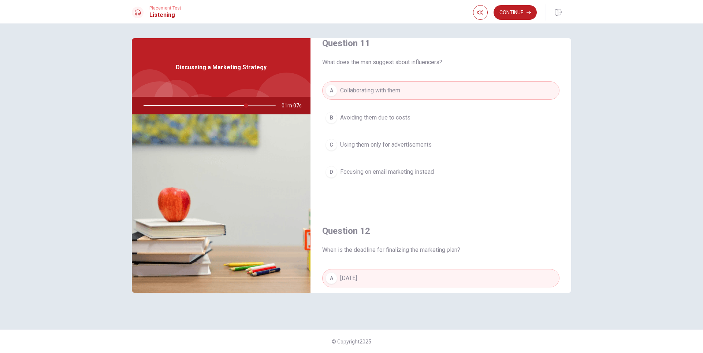
scroll to position [0, 0]
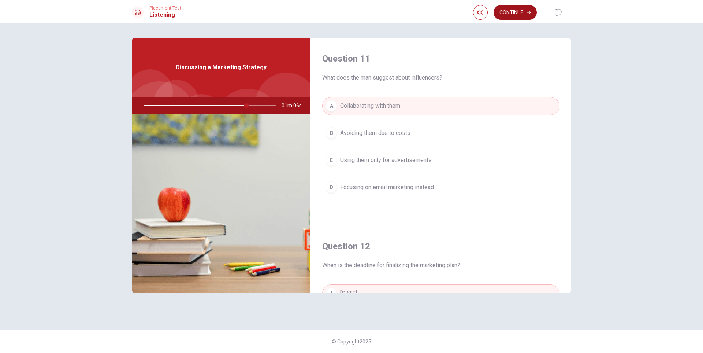
click at [517, 10] on button "Continue" at bounding box center [514, 12] width 43 height 15
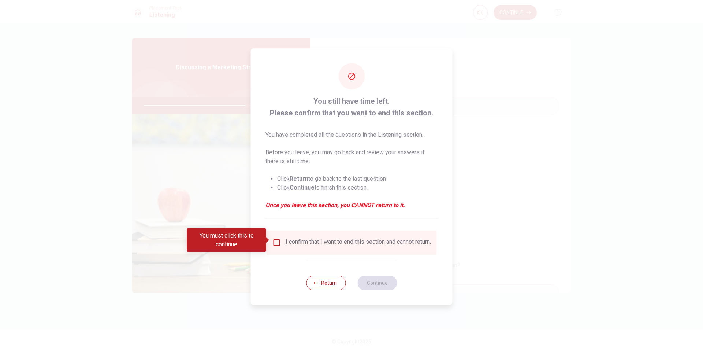
click at [277, 238] on input "You must click this to continue" at bounding box center [276, 242] width 9 height 9
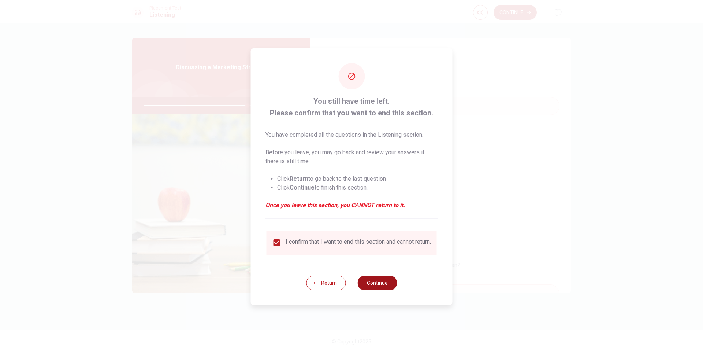
click at [385, 289] on button "Continue" at bounding box center [377, 282] width 40 height 15
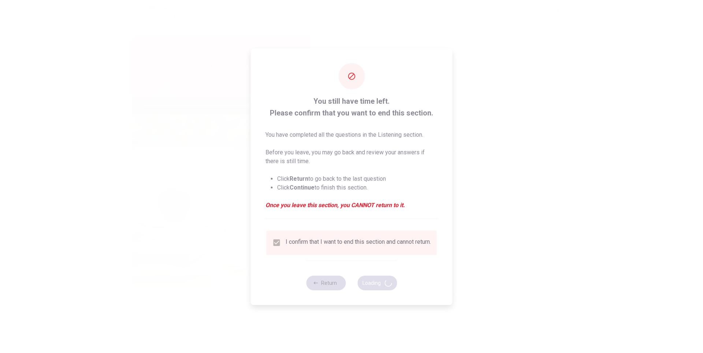
type input "79"
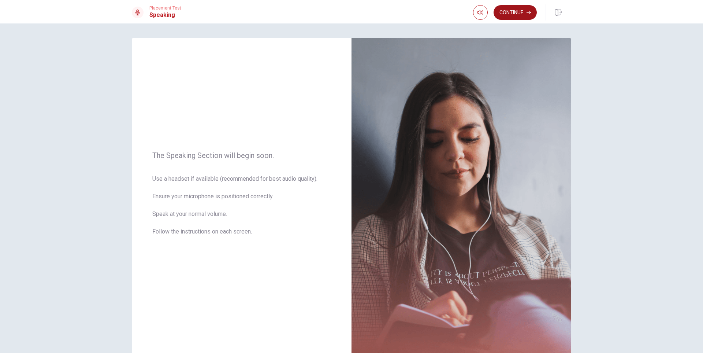
click at [520, 12] on button "Continue" at bounding box center [514, 12] width 43 height 15
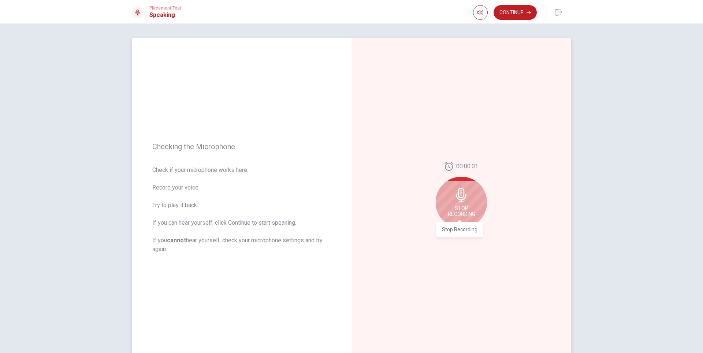
click at [460, 206] on span "Stop Recording" at bounding box center [461, 211] width 27 height 12
click at [455, 193] on icon at bounding box center [460, 197] width 11 height 15
click at [451, 234] on icon "Record Again" at bounding box center [453, 233] width 4 height 4
click at [456, 195] on icon at bounding box center [461, 194] width 11 height 15
click at [468, 230] on button "Play Audio" at bounding box center [469, 233] width 10 height 10
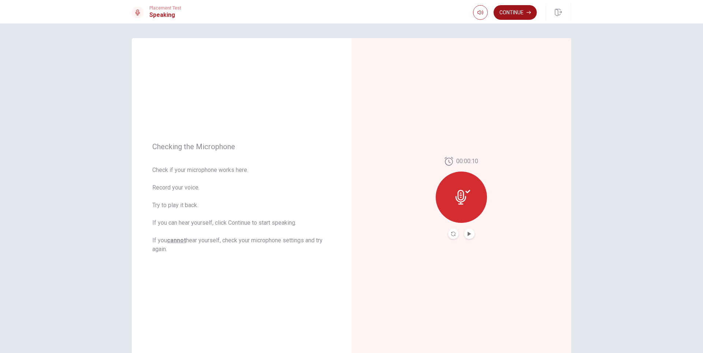
click at [512, 14] on button "Continue" at bounding box center [514, 12] width 43 height 15
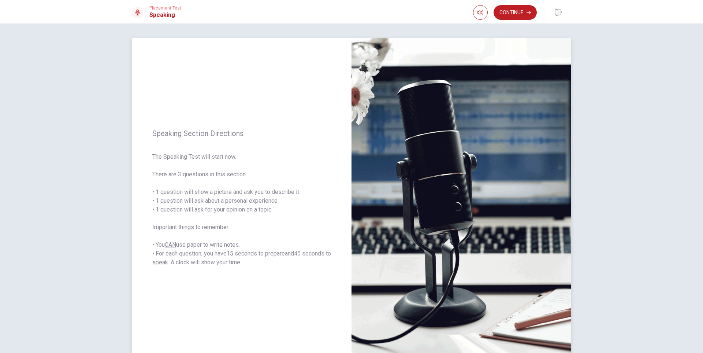
scroll to position [37, 0]
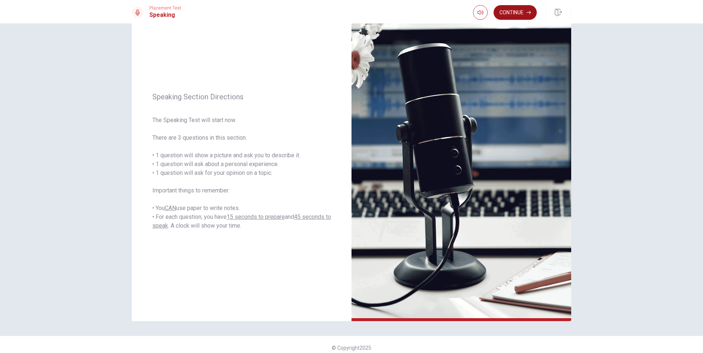
click at [526, 12] on icon "button" at bounding box center [528, 12] width 4 height 4
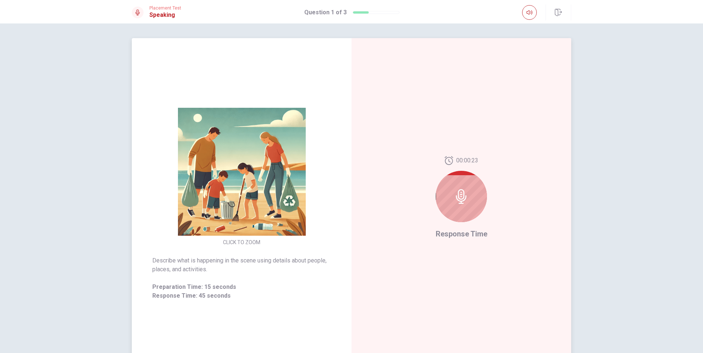
click at [467, 200] on div at bounding box center [461, 196] width 51 height 51
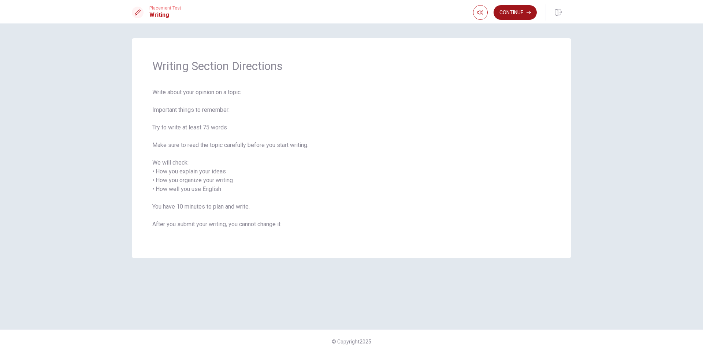
click at [509, 9] on button "Continue" at bounding box center [514, 12] width 43 height 15
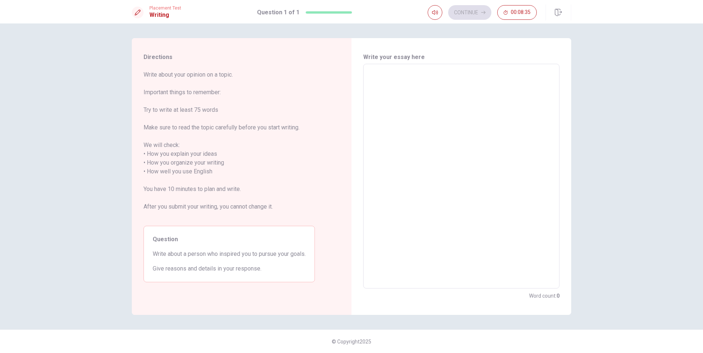
click at [371, 84] on textarea at bounding box center [461, 176] width 186 height 212
type textarea "M"
type textarea "x"
type textarea "My"
type textarea "x"
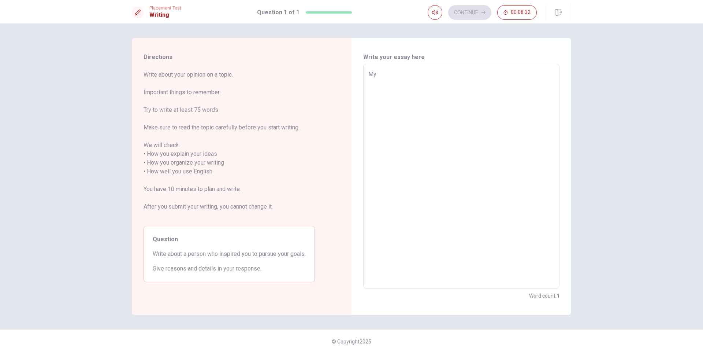
type textarea "My"
type textarea "x"
type textarea "My f"
type textarea "x"
type textarea "My fa"
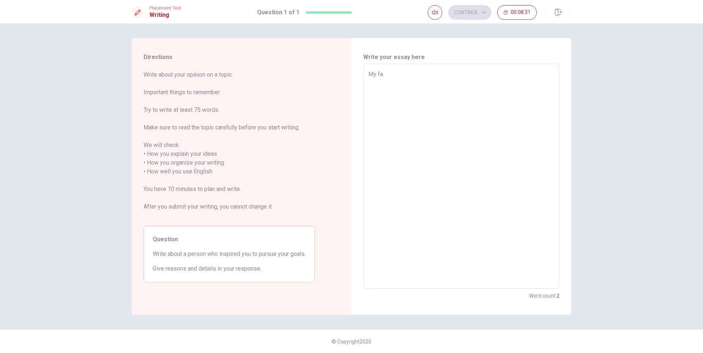
type textarea "x"
type textarea "My fat"
type textarea "x"
type textarea "My fath"
type textarea "x"
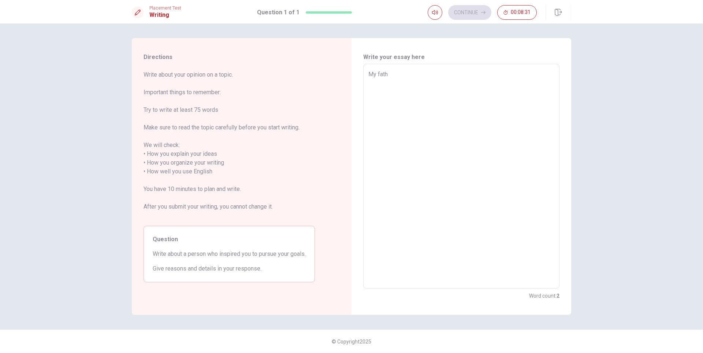
type textarea "My fathe"
type textarea "x"
type textarea "My father"
type textarea "x"
type textarea "My father"
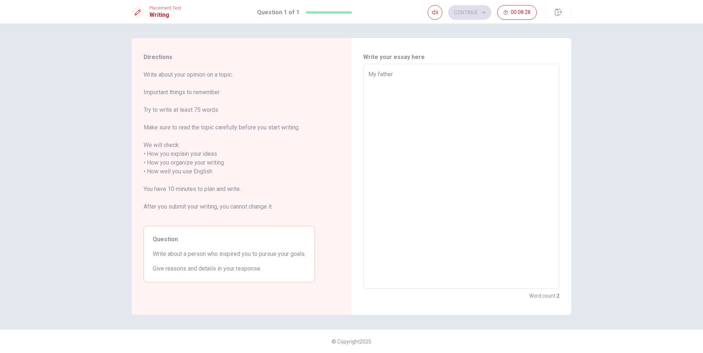
type textarea "x"
type textarea "My father i"
type textarea "x"
type textarea "My father in"
type textarea "x"
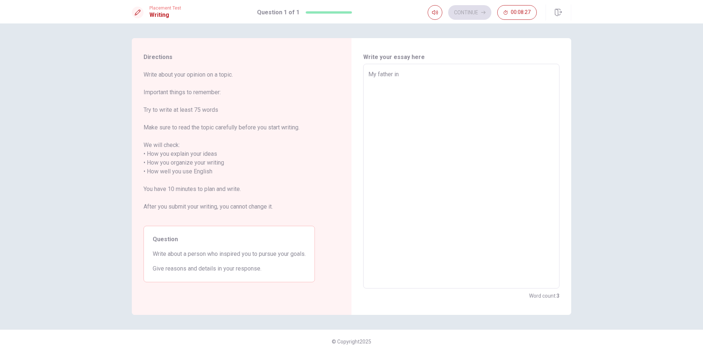
type textarea "My father ins"
type textarea "x"
type textarea "My father insp"
type textarea "x"
type textarea "My father inspi"
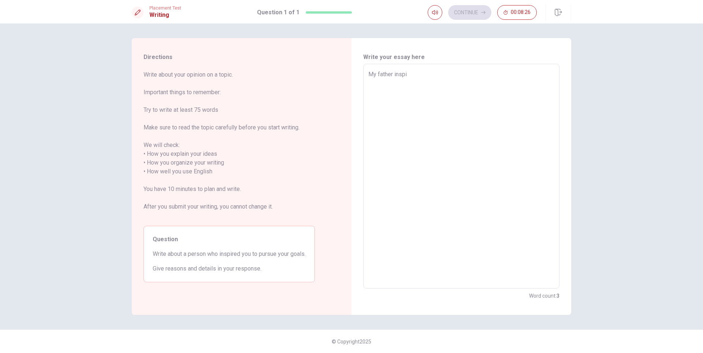
type textarea "x"
type textarea "My father inspir"
type textarea "x"
type textarea "My father inspire"
type textarea "x"
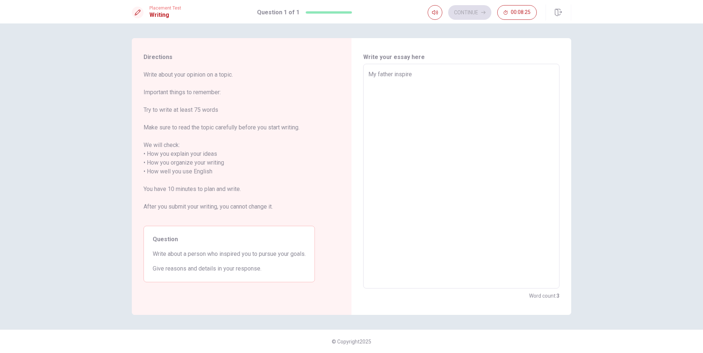
type textarea "My father inspires"
type textarea "x"
type textarea "My father inspires"
type textarea "x"
type textarea "My father inspires m"
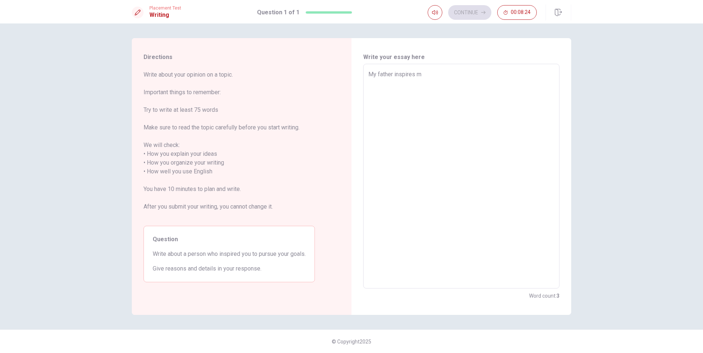
type textarea "x"
type textarea "My father inspires me"
type textarea "x"
type textarea "My father inspires me"
type textarea "x"
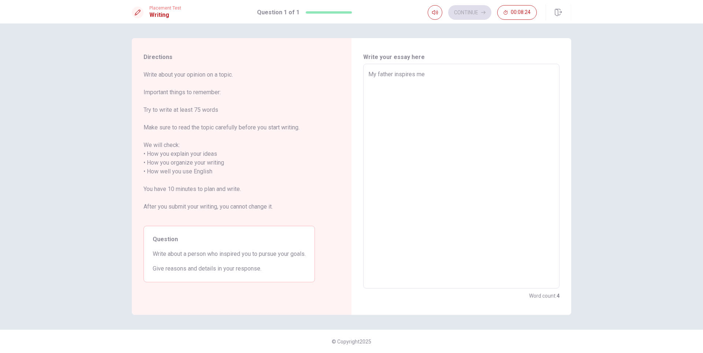
type textarea "My father inspires me d"
type textarea "x"
type textarea "My father inspires me de"
type textarea "x"
type textarea "My father inspires me dee"
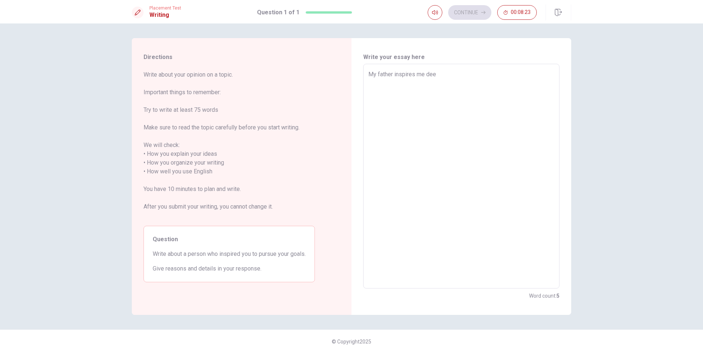
type textarea "x"
type textarea "My father inspires me deep"
type textarea "x"
type textarea "My father inspires me deepl"
type textarea "x"
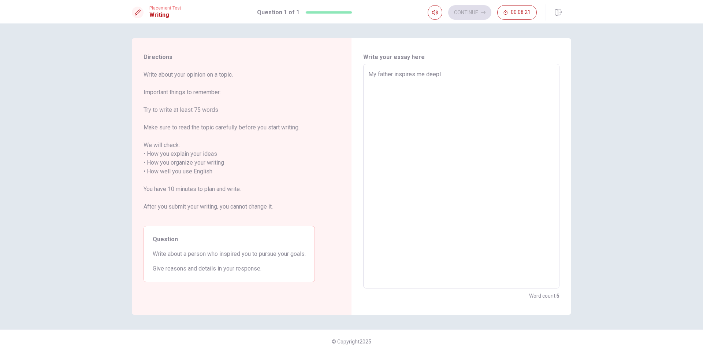
type textarea "My father inspires me deeply"
type textarea "x"
type textarea "My father inspires me deeply"
type textarea "x"
type textarea "My father inspires me deeply t"
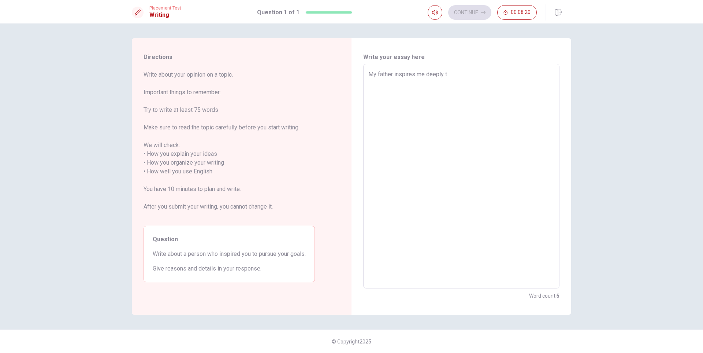
type textarea "x"
type textarea "My father inspires me deeply to"
type textarea "x"
type textarea "My father inspires me deeply to"
type textarea "x"
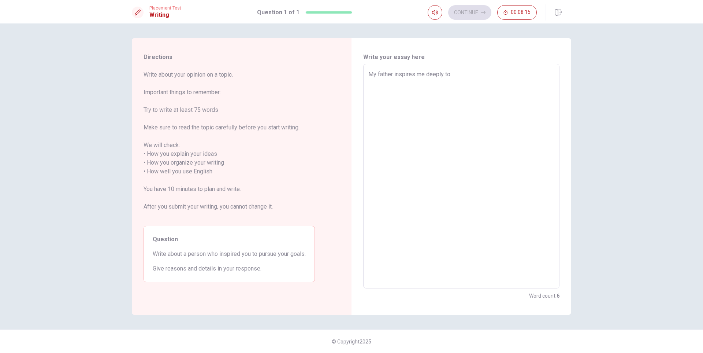
type textarea "My father inspires me deeply to p"
type textarea "x"
type textarea "My father inspires me deeply to pu"
type textarea "x"
type textarea "My father inspires me deeply to pur"
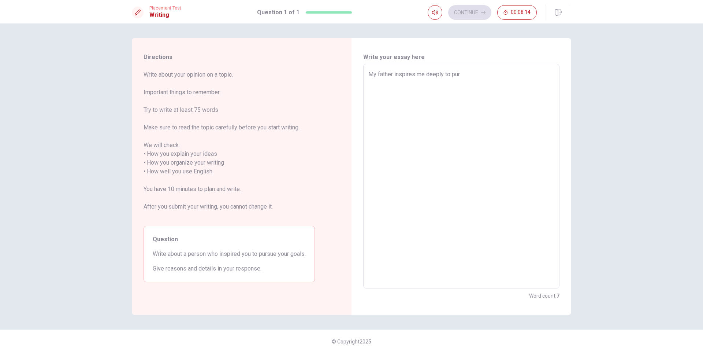
type textarea "x"
type textarea "My father inspires me deeply to purs"
type textarea "x"
type textarea "My father inspires me deeply to pursu"
type textarea "x"
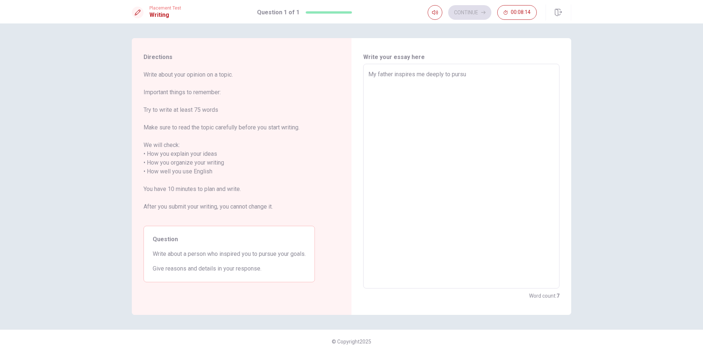
type textarea "My father inspires me deeply to pursue"
type textarea "x"
type textarea "My father inspires me deeply to pursue"
type textarea "x"
type textarea "My father inspires me deeply to pursue m"
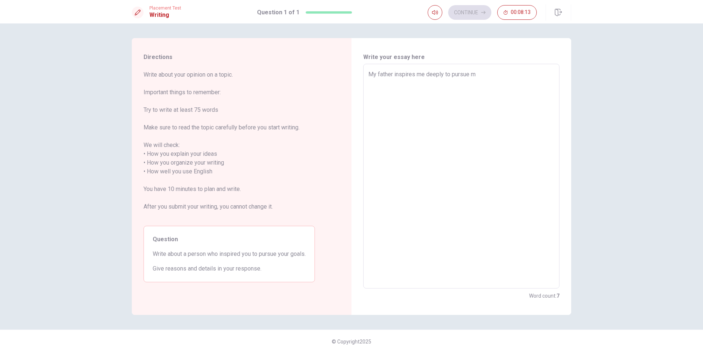
type textarea "x"
type textarea "My father inspires me deeply to pursue my"
type textarea "x"
type textarea "My father inspires me deeply to pursue my"
type textarea "x"
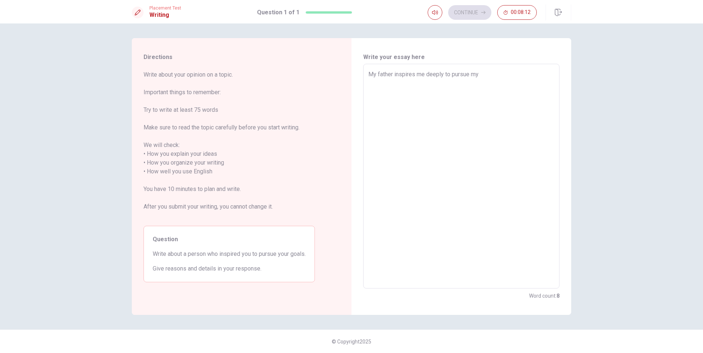
type textarea "My father inspires me deeply to pursue my g"
type textarea "x"
type textarea "My father inspires me deeply to pursue my go"
type textarea "x"
type textarea "My father inspires me deeply to pursue my goa"
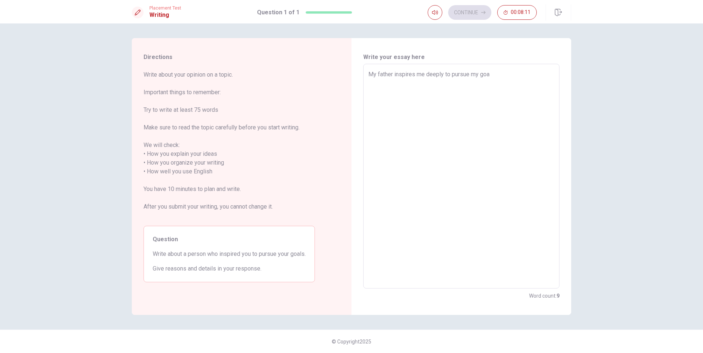
type textarea "x"
type textarea "My father inspires me deeply to pursue my goal"
type textarea "x"
type textarea "My father inspires me deeply to pursue my goals"
type textarea "x"
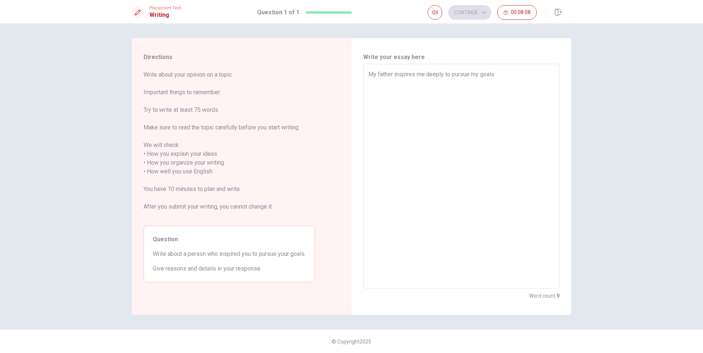
type textarea "My father inspires me deeply to pursue my goals."
type textarea "x"
type textarea "My father inspires me deeply to pursue my goals."
type textarea "x"
type textarea "My father inspires me deeply to pursue my goals. H"
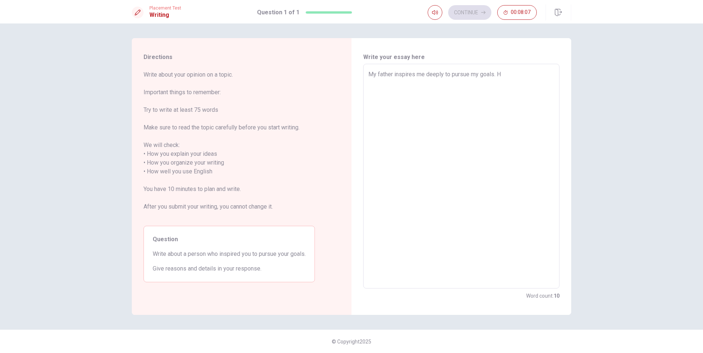
type textarea "x"
type textarea "My father inspires me deeply to pursue my goals. He"
type textarea "x"
type textarea "My father inspires me deeply to pursue my goals. He"
type textarea "x"
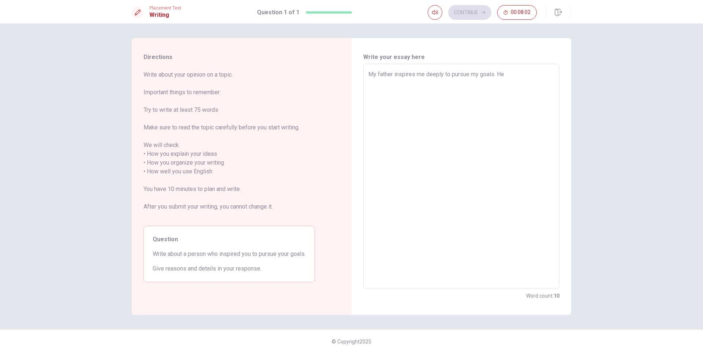
type textarea "My father inspires me deeply to pursue my goals. He g"
type textarea "x"
type textarea "My father inspires me deeply to pursue my goals. He gr"
type textarea "x"
type textarea "My father inspires me deeply to pursue my goals. He gre"
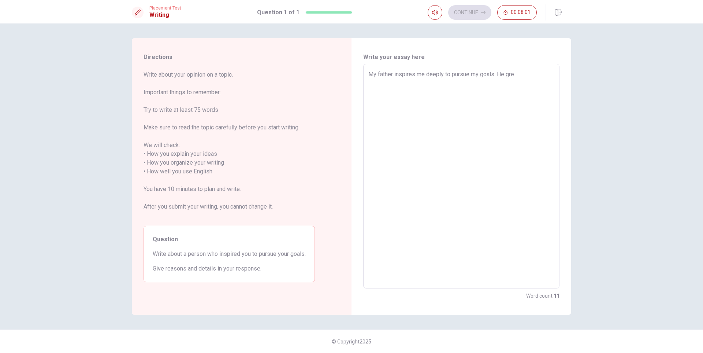
type textarea "x"
type textarea "My father inspires me deeply to pursue my goals. He grew"
type textarea "x"
type textarea "My father inspires me deeply to pursue my goals. He grew"
type textarea "x"
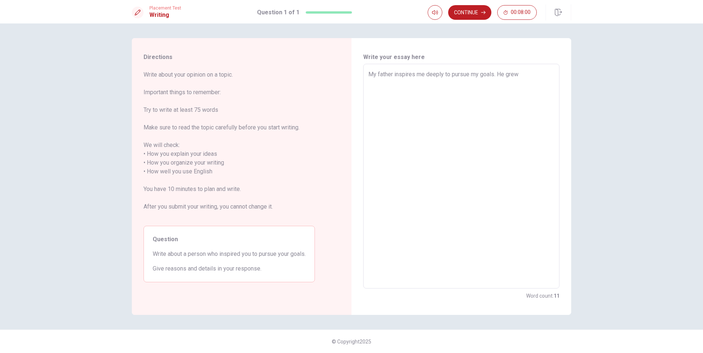
type textarea "My father inspires me deeply to pursue my goals. He grew u"
type textarea "x"
type textarea "My father inspires me deeply to pursue my goals. He grew up"
type textarea "x"
type textarea "My father inspires me deeply to pursue my goals. He grew up"
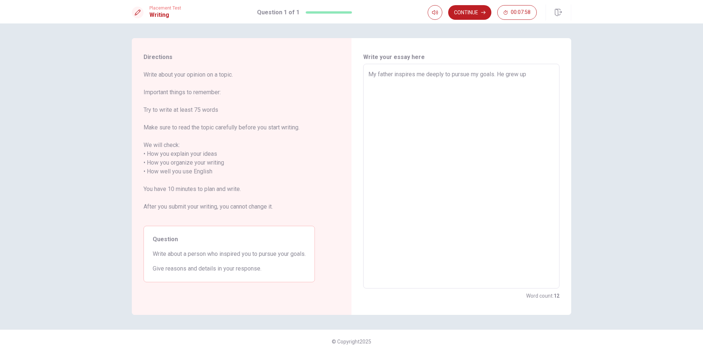
type textarea "x"
type textarea "My father inspires me deeply to pursue my goals. He grew up i"
type textarea "x"
type textarea "My father inspires me deeply to pursue my goals. He grew up in"
type textarea "x"
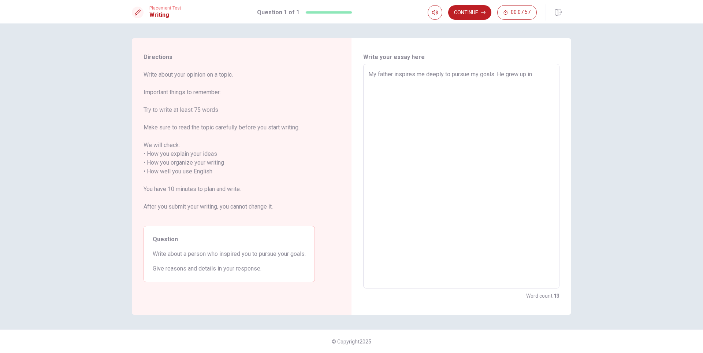
type textarea "My father inspires me deeply to pursue my goals. He grew up in"
type textarea "x"
type textarea "My father inspires me deeply to pursue my goals. He grew up in a"
type textarea "x"
type textarea "My father inspires me deeply to pursue my goals. He grew up in a"
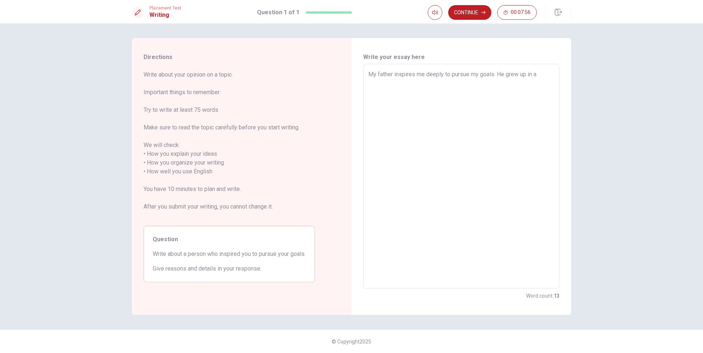
type textarea "x"
type textarea "My father inspires me deeply to pursue my goals. He grew up in a p"
type textarea "x"
type textarea "My father inspires me deeply to pursue my goals. He grew up in a po"
type textarea "x"
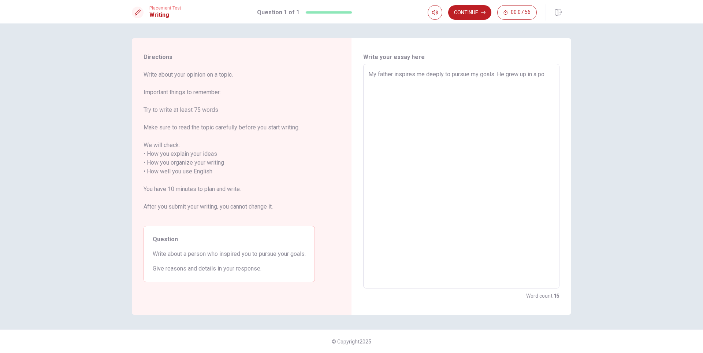
type textarea "My father inspires me deeply to pursue my goals. He grew up in a poo"
type textarea "x"
type textarea "My father inspires me deeply to pursue my goals. He grew up in a poor"
type textarea "x"
type textarea "My father inspires me deeply to pursue my goals. He grew up in a poor"
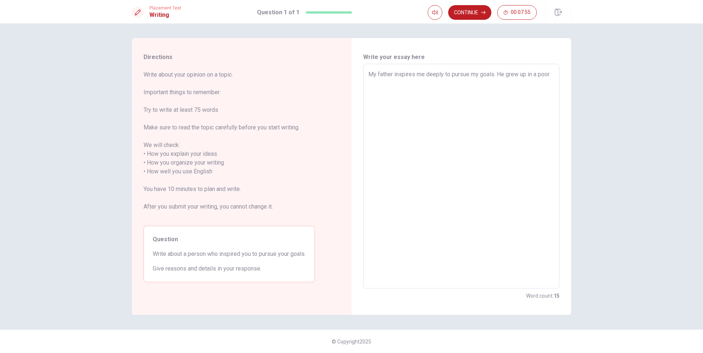
type textarea "x"
type textarea "My father inspires me deeply to pursue my goals. He grew up in a poor f"
type textarea "x"
type textarea "My father inspires me deeply to pursue my goals. He grew up in a poor fa"
type textarea "x"
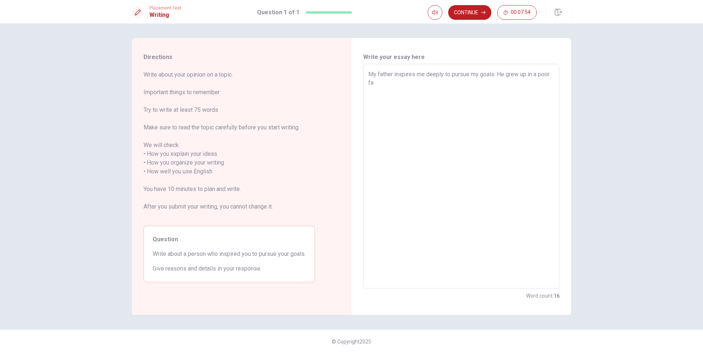
type textarea "My father inspires me deeply to pursue my goals. He grew up in a poor fam"
type textarea "x"
type textarea "My father inspires me deeply to pursue my goals. He grew up in a poor fami"
type textarea "x"
type textarea "My father inspires me deeply to pursue my goals. He grew up in a poor famil"
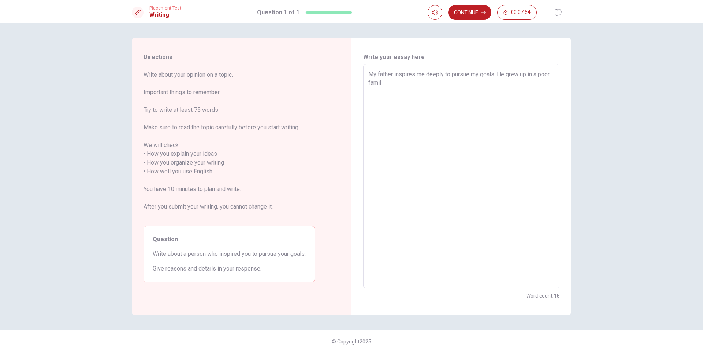
type textarea "x"
type textarea "My father inspires me deeply to pursue my goals. He grew up in a poor family"
type textarea "x"
type textarea "My father inspires me deeply to pursue my goals. He grew up in a poor family"
type textarea "x"
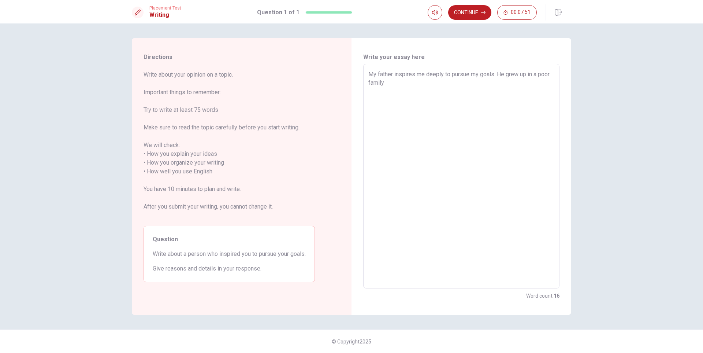
type textarea "My father inspires me deeply to pursue my goals. He grew up in a poor family"
type textarea "x"
type textarea "My father inspires me deeply to pursue my goals. He grew up in a poor family,"
type textarea "x"
type textarea "My father inspires me deeply to pursue my goals. He grew up in a poor family,"
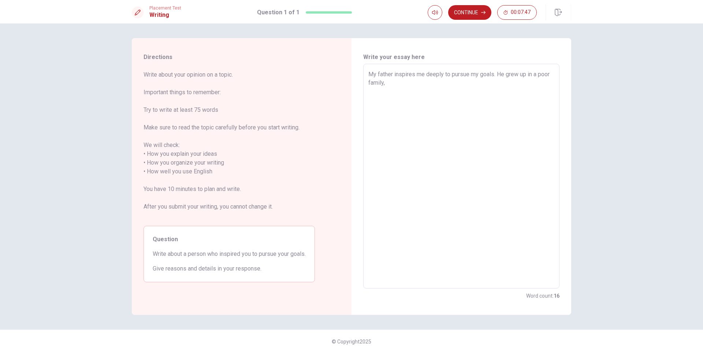
type textarea "x"
type textarea "My father inspires me deeply to pursue my goals. He grew up in a poor family, y"
type textarea "x"
type textarea "My father inspires me deeply to pursue my goals. He grew up in a poor family, ye"
type textarea "x"
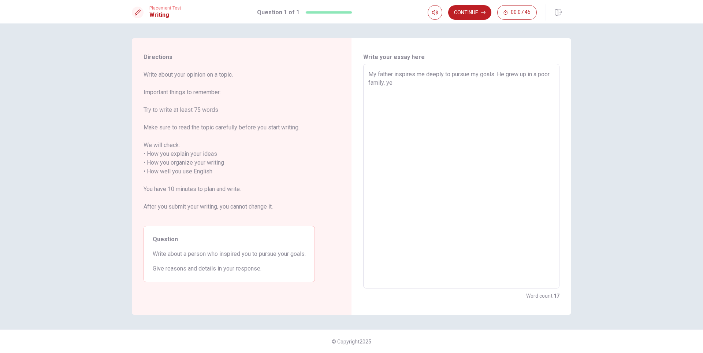
type textarea "My father inspires me deeply to pursue my goals. He grew up in a poor family, y…"
type textarea "x"
type textarea "My father inspires me deeply to pursue my goals. He grew up in a poor family, y…"
type textarea "x"
type textarea "My father inspires me deeply to pursue my goals. He grew up in a poor family, y…"
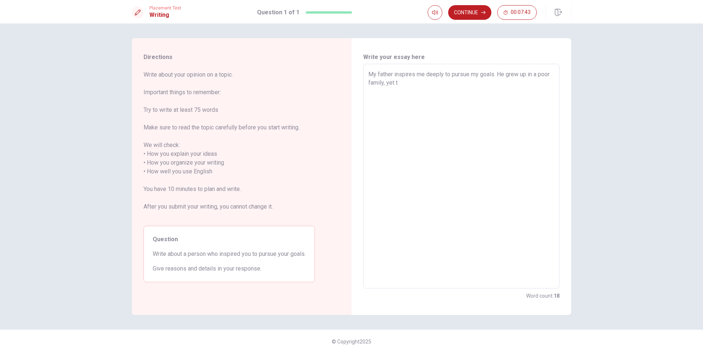
type textarea "x"
type textarea "My father inspires me deeply to pursue my goals. He grew up in a poor family, y…"
type textarea "x"
type textarea "My father inspires me deeply to pursue my goals. He grew up in a poor family, y…"
type textarea "x"
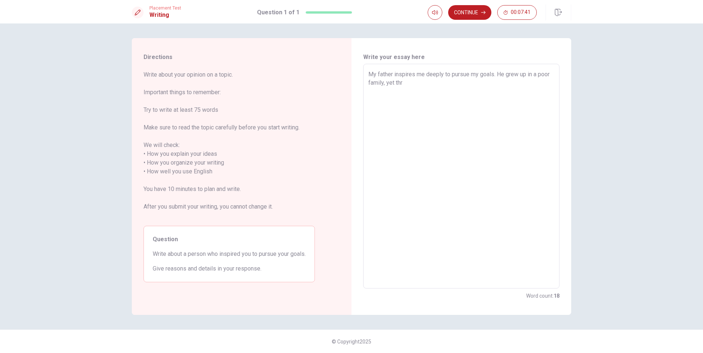
type textarea "My father inspires me deeply to pursue my goals. He grew up in a poor family, y…"
type textarea "x"
type textarea "My father inspires me deeply to pursue my goals. He grew up in a poor family, y…"
type textarea "x"
type textarea "My father inspires me deeply to pursue my goals. He grew up in a poor family, y…"
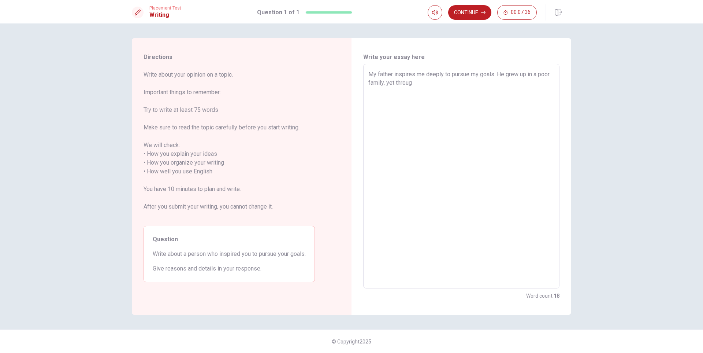
type textarea "x"
type textarea "My father inspires me deeply to pursue my goals. He grew up in a poor family, y…"
type textarea "x"
type textarea "My father inspires me deeply to pursue my goals. He grew up in a poor family, y…"
type textarea "x"
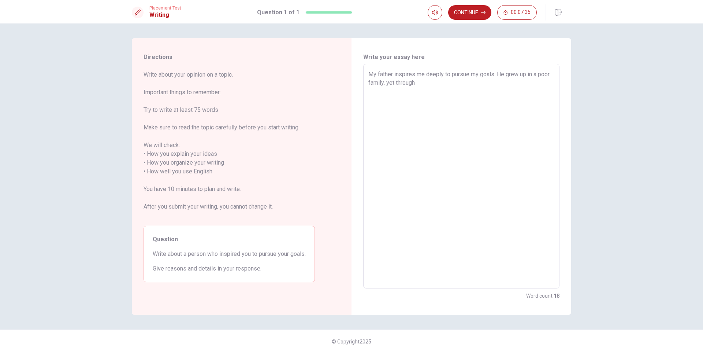
type textarea "My father inspires me deeply to pursue my goals. He grew up in a poor family, y…"
type textarea "x"
type textarea "My father inspires me deeply to pursue my goals. He grew up in a poor family, y…"
type textarea "x"
type textarea "My father inspires me deeply to pursue my goals. He grew up in a poor family, y…"
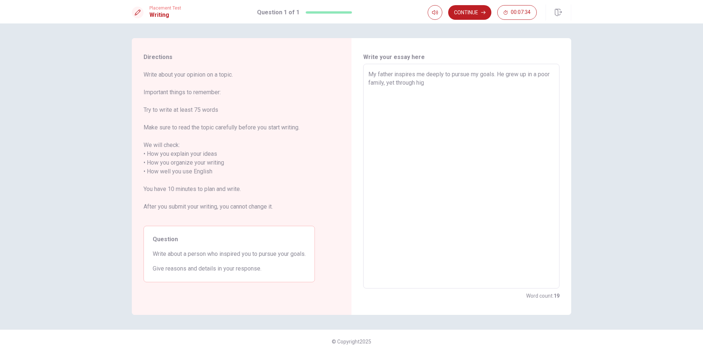
type textarea "x"
type textarea "My father inspires me deeply to pursue my goals. He grew up in a poor family, y…"
type textarea "x"
type textarea "My father inspires me deeply to pursue my goals. He grew up in a poor family, y…"
type textarea "x"
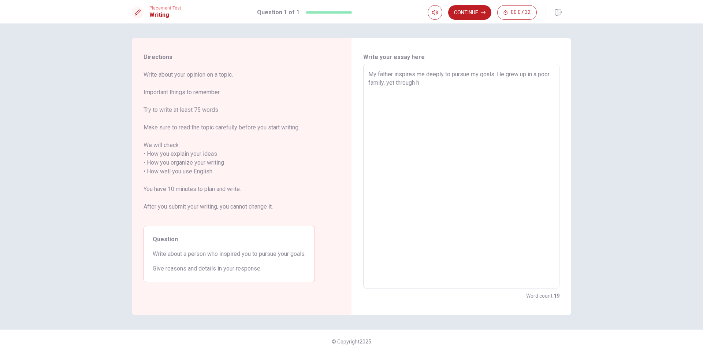
type textarea "My father inspires me deeply to pursue my goals. He grew up in a poor family, y…"
type textarea "x"
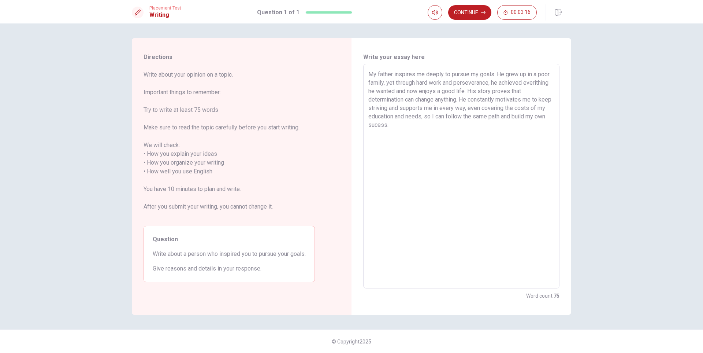
click at [389, 109] on textarea "My father inspires me deeply to pursue my goals. He grew up in a poor family, y…" at bounding box center [461, 176] width 186 height 212
drag, startPoint x: 479, startPoint y: 109, endPoint x: 524, endPoint y: 110, distance: 45.4
click at [524, 110] on textarea "My father inspires me deeply to pursue my goals. He grew up in a poor family, y…" at bounding box center [461, 176] width 186 height 212
drag, startPoint x: 518, startPoint y: 108, endPoint x: 496, endPoint y: 108, distance: 22.3
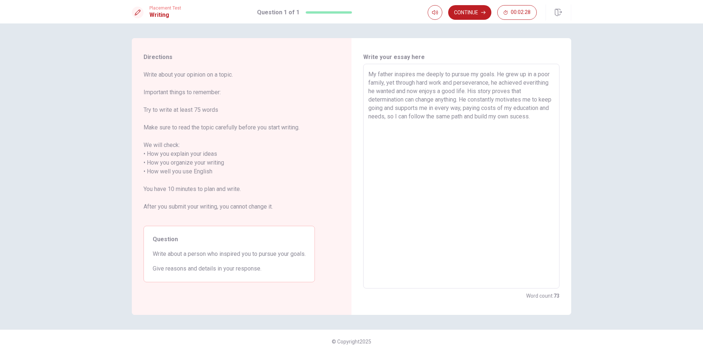
click at [496, 108] on textarea "My father inspires me deeply to pursue my goals. He grew up in a poor family, y…" at bounding box center [461, 176] width 186 height 212
click at [395, 115] on textarea "My father inspires me deeply to pursue my goals. He grew up in a poor family, y…" at bounding box center [461, 176] width 186 height 212
click at [460, 123] on textarea "My father inspires me deeply to pursue my goals. He grew up in a poor family, y…" at bounding box center [461, 176] width 186 height 212
click at [415, 74] on textarea "My father inspires me deeply to pursue my goals. He grew up in a poor family, y…" at bounding box center [461, 176] width 186 height 212
click at [464, 119] on textarea "My father inspired and still inspires me deeply to pursue my goals. He grew up …" at bounding box center [461, 176] width 186 height 212
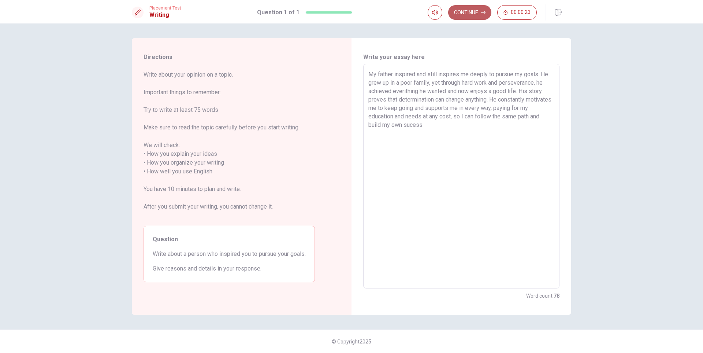
click at [477, 9] on button "Continue" at bounding box center [469, 12] width 43 height 15
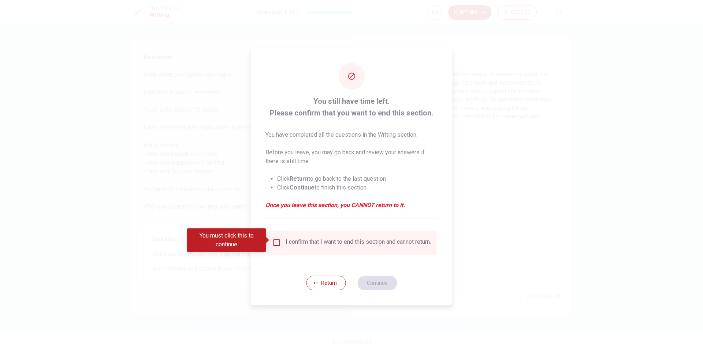
click at [278, 238] on input "You must click this to continue" at bounding box center [276, 242] width 9 height 9
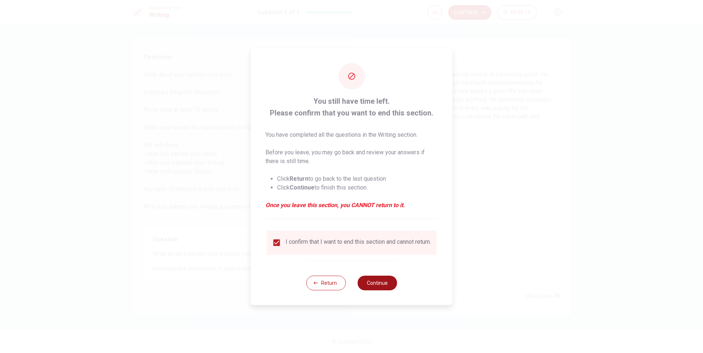
click at [380, 285] on button "Continue" at bounding box center [377, 282] width 40 height 15
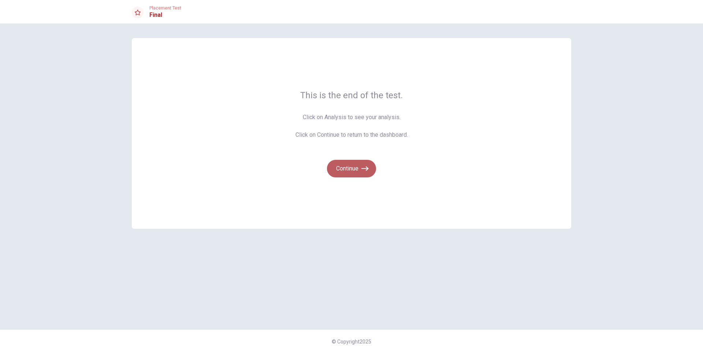
click at [345, 168] on button "Continue" at bounding box center [351, 169] width 49 height 18
